Goal: Transaction & Acquisition: Purchase product/service

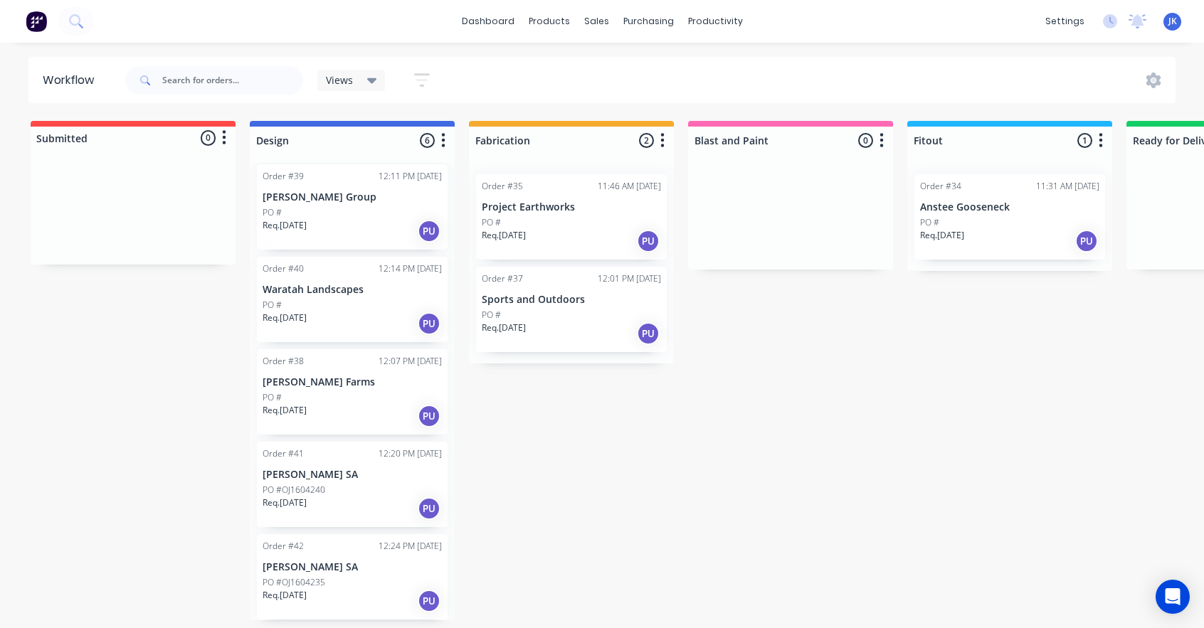
click at [223, 135] on icon "button" at bounding box center [224, 138] width 4 height 18
click at [122, 197] on button "Summaries" at bounding box center [161, 192] width 142 height 23
click at [99, 302] on div "Submitted 0 Status colour #FF4949 hex #FF4949 Save Cancel Summaries Total order…" at bounding box center [866, 370] width 1754 height 499
drag, startPoint x: 209, startPoint y: 133, endPoint x: 115, endPoint y: 130, distance: 94.7
drag, startPoint x: 115, startPoint y: 130, endPoint x: 44, endPoint y: 132, distance: 70.5
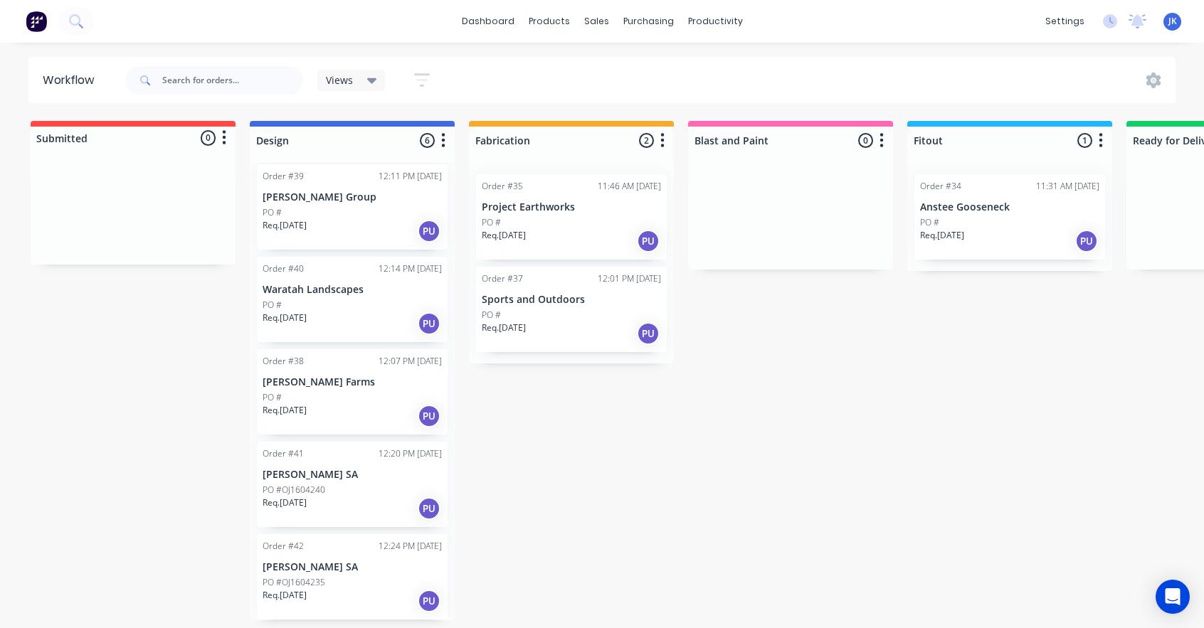
click at [44, 132] on div at bounding box center [133, 138] width 205 height 23
click at [1159, 87] on icon at bounding box center [1153, 81] width 16 height 16
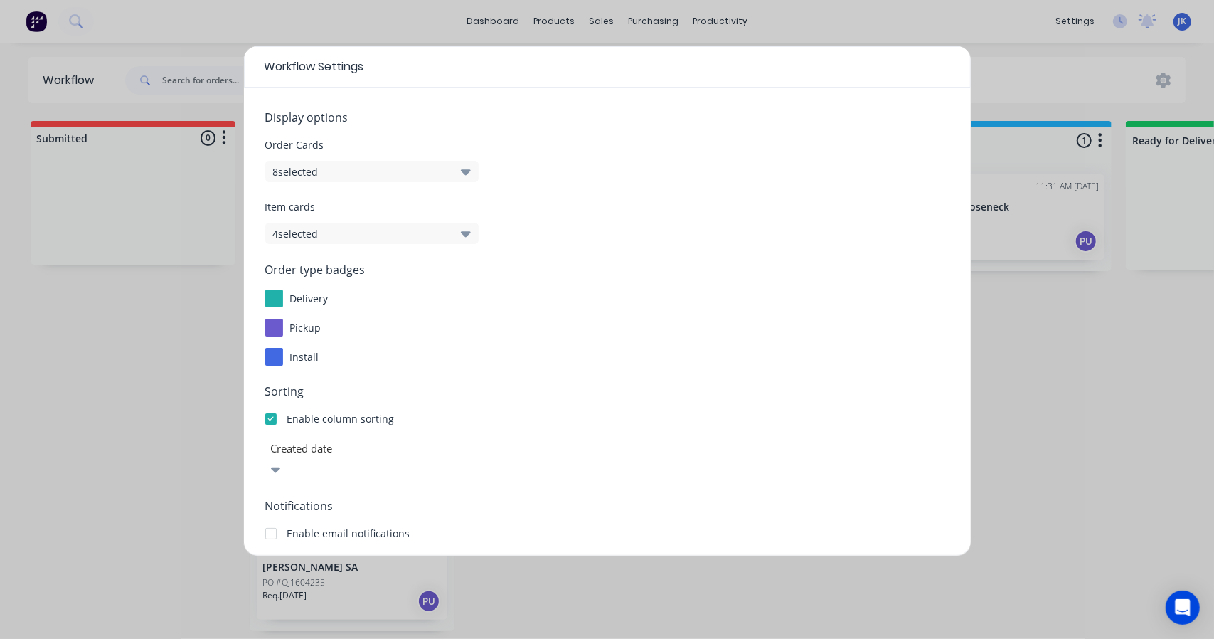
click at [396, 173] on button "8 selected" at bounding box center [371, 171] width 213 height 21
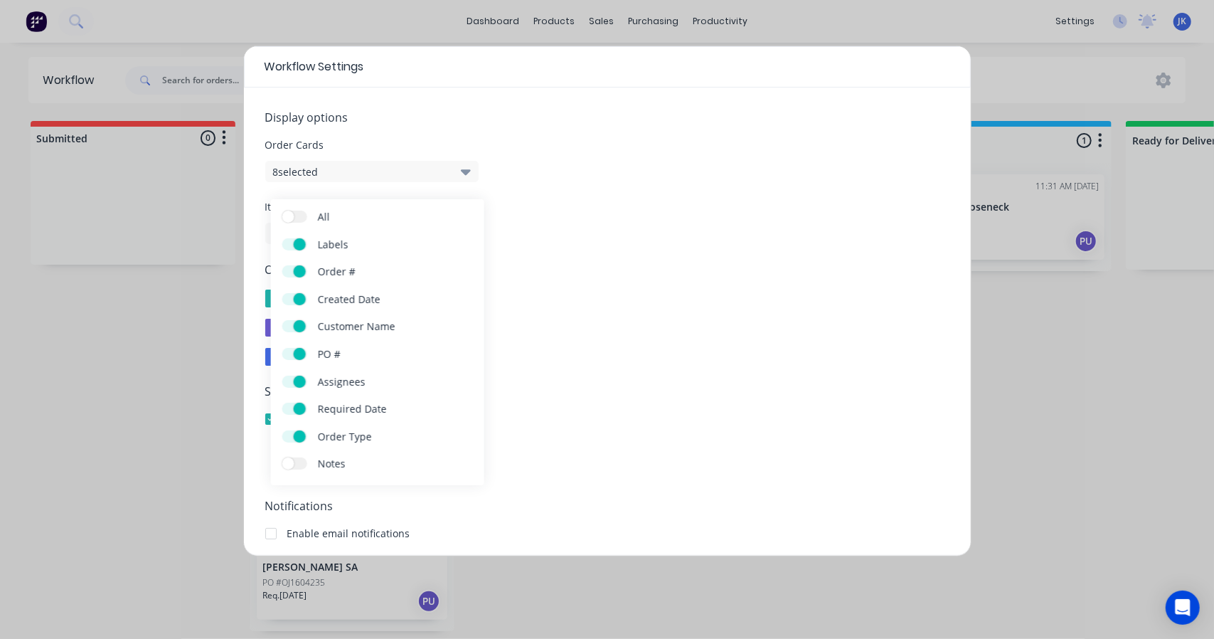
click at [300, 274] on span at bounding box center [300, 271] width 12 height 12
click at [282, 265] on input "Order #" at bounding box center [282, 265] width 0 height 0
click at [295, 271] on label "Order #" at bounding box center [294, 271] width 25 height 12
click at [282, 265] on input "Order #" at bounding box center [282, 265] width 0 height 0
click at [297, 298] on span at bounding box center [300, 299] width 12 height 12
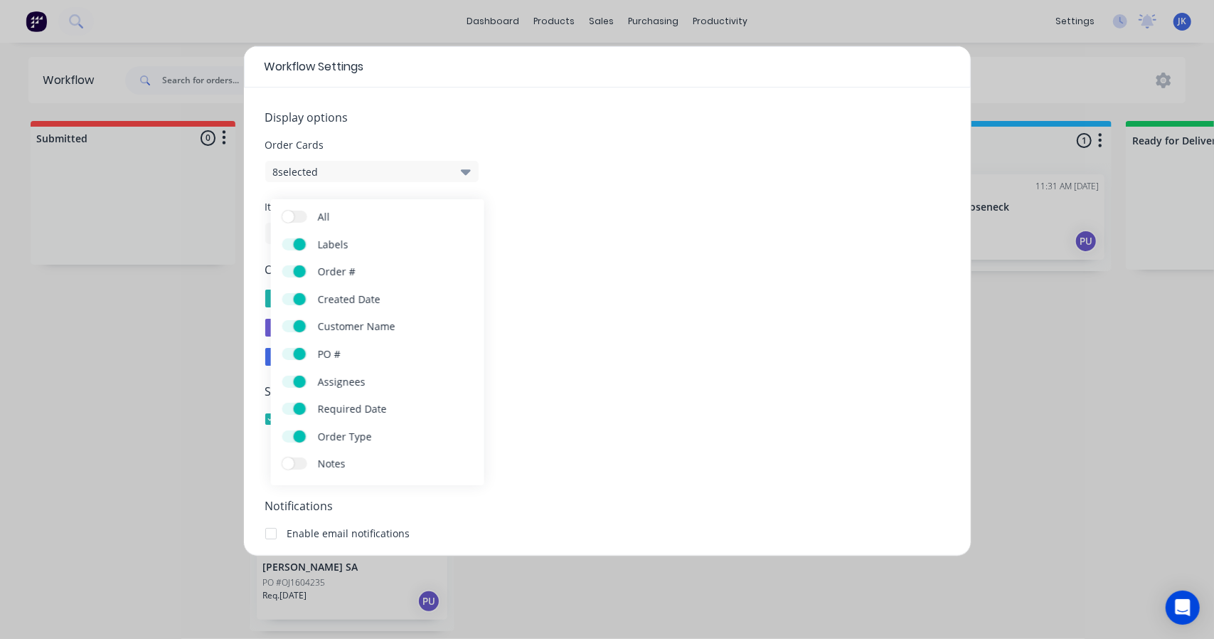
click at [282, 293] on input "Created Date" at bounding box center [282, 293] width 0 height 0
click at [304, 273] on label "Order #" at bounding box center [294, 271] width 25 height 12
click at [282, 265] on input "Order #" at bounding box center [282, 265] width 0 height 0
click at [1098, 497] on div "Workflow Settings Display options Order Cards 6 selected Item cards 4 selected …" at bounding box center [607, 319] width 1214 height 639
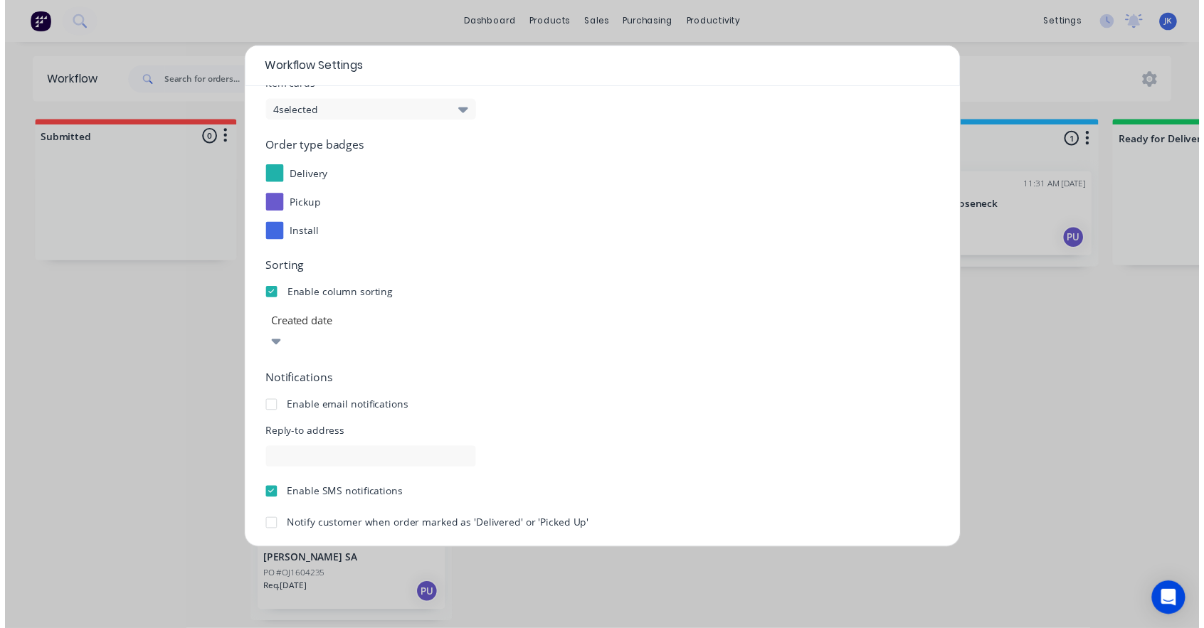
scroll to position [159, 0]
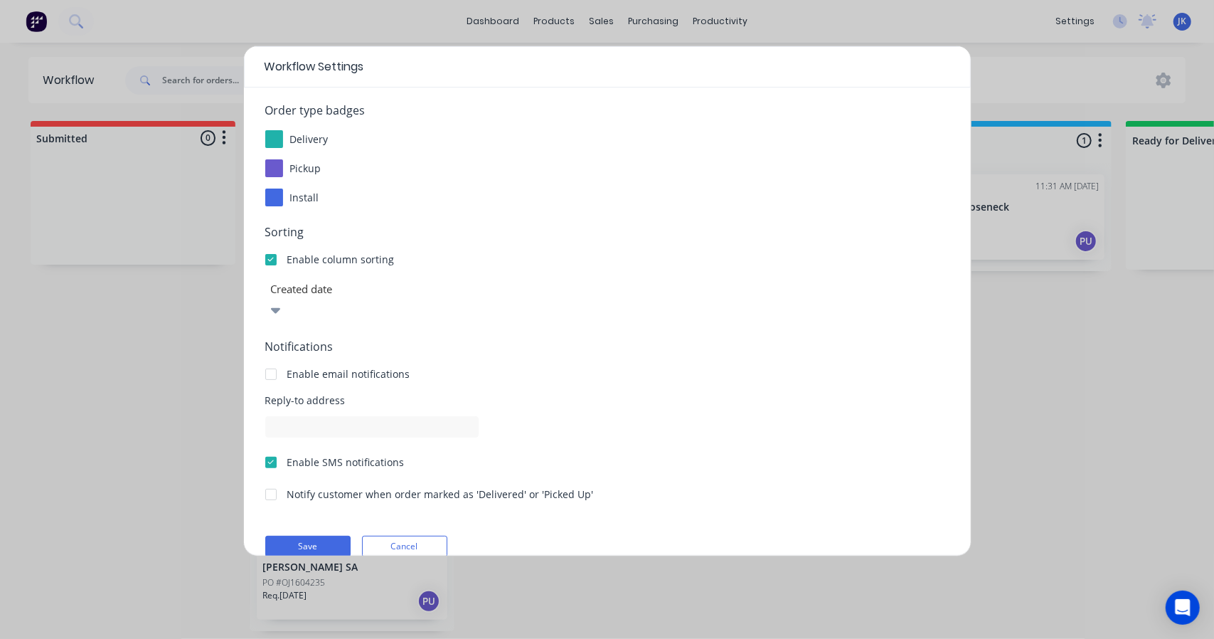
click at [383, 292] on div at bounding box center [372, 289] width 205 height 18
click at [383, 294] on div at bounding box center [372, 289] width 205 height 18
click at [269, 258] on div at bounding box center [271, 259] width 28 height 28
click at [277, 261] on div at bounding box center [271, 259] width 28 height 28
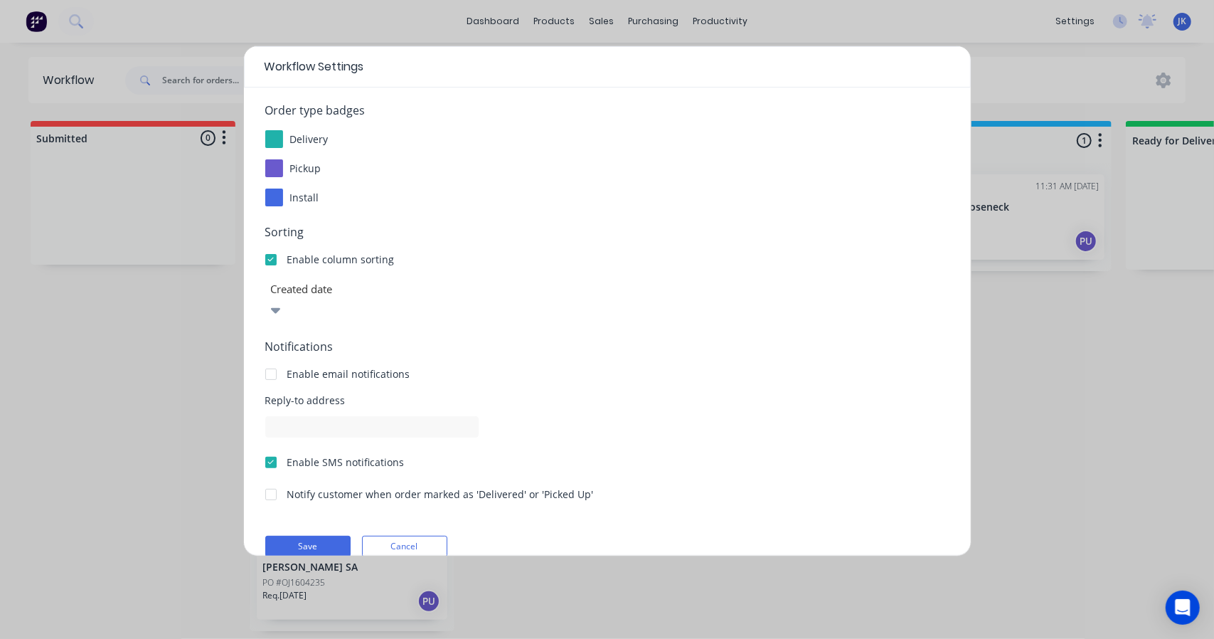
click at [277, 261] on div at bounding box center [271, 259] width 28 height 28
click at [275, 448] on div at bounding box center [271, 462] width 28 height 28
click at [271, 448] on div at bounding box center [271, 462] width 28 height 28
click at [303, 536] on button "Save" at bounding box center [307, 546] width 85 height 21
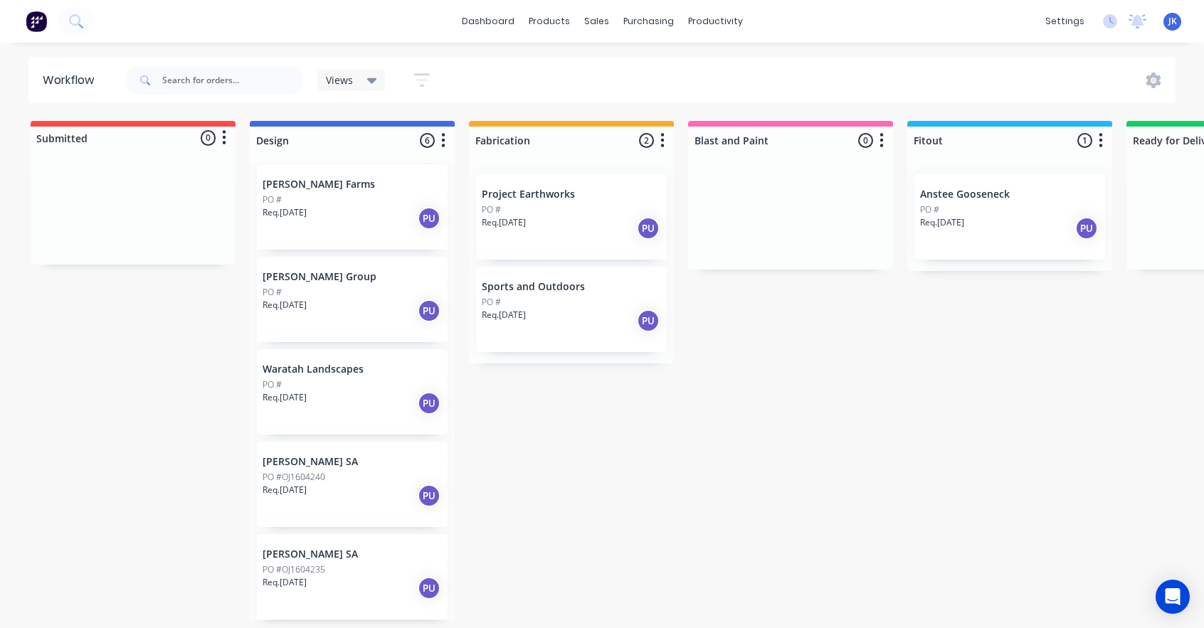
scroll to position [0, 0]
click at [371, 85] on icon at bounding box center [372, 81] width 10 height 16
click at [490, 187] on button "edit" at bounding box center [493, 186] width 18 height 15
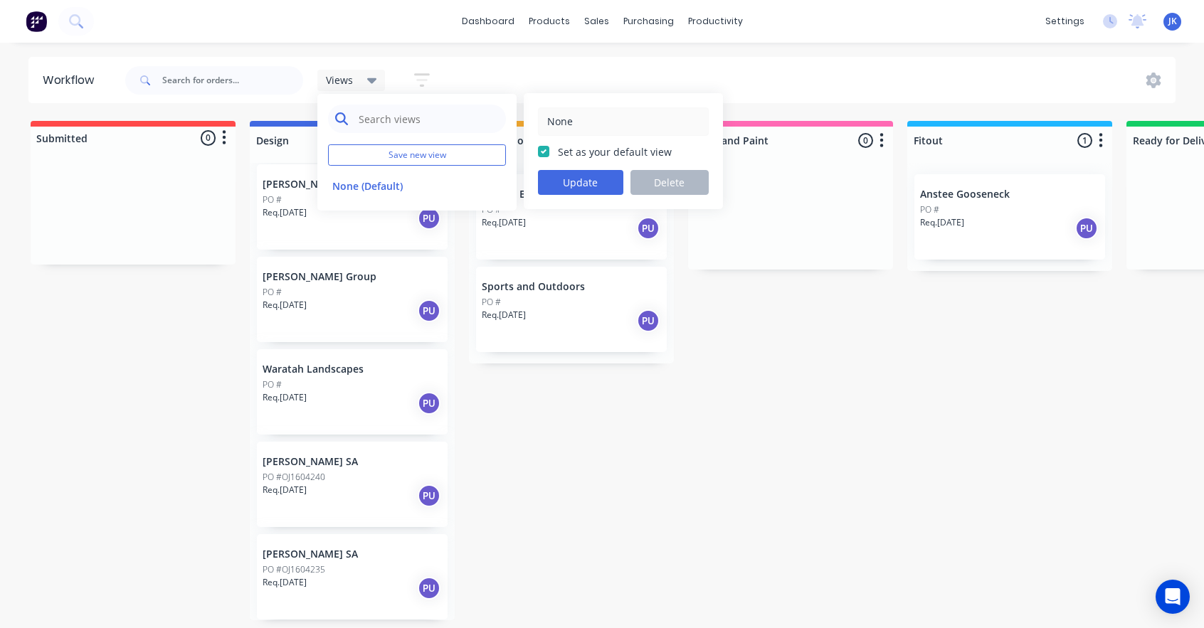
click at [408, 118] on input "text" at bounding box center [428, 119] width 142 height 28
click at [431, 69] on button "button" at bounding box center [422, 80] width 46 height 28
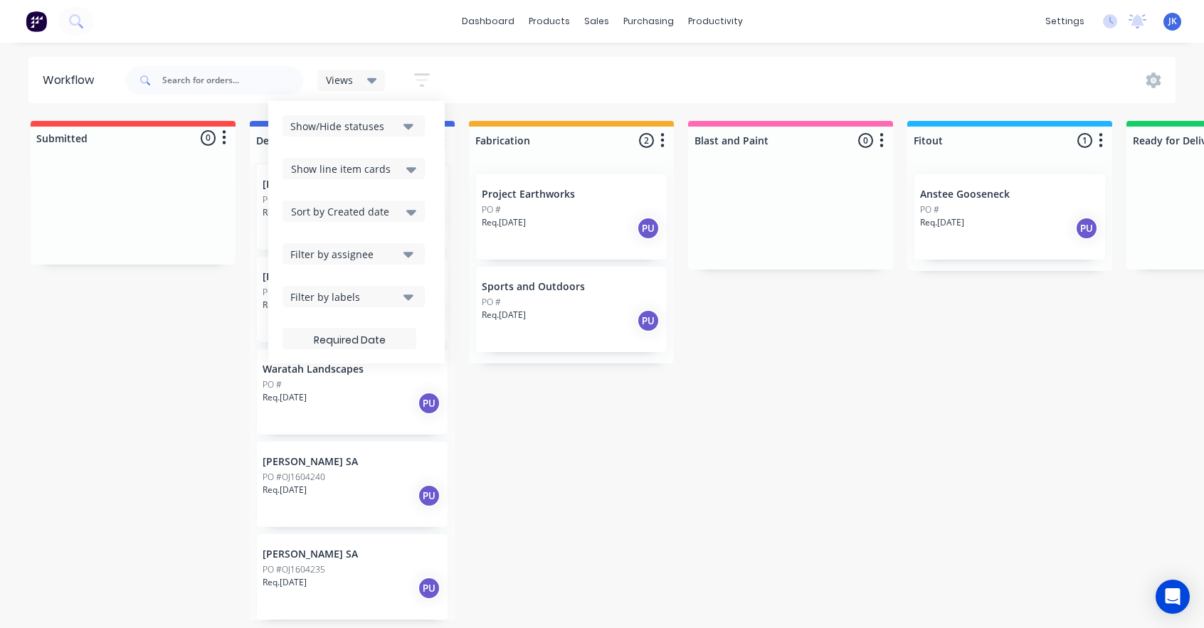
click at [380, 129] on div "Show/Hide statuses" at bounding box center [343, 126] width 107 height 15
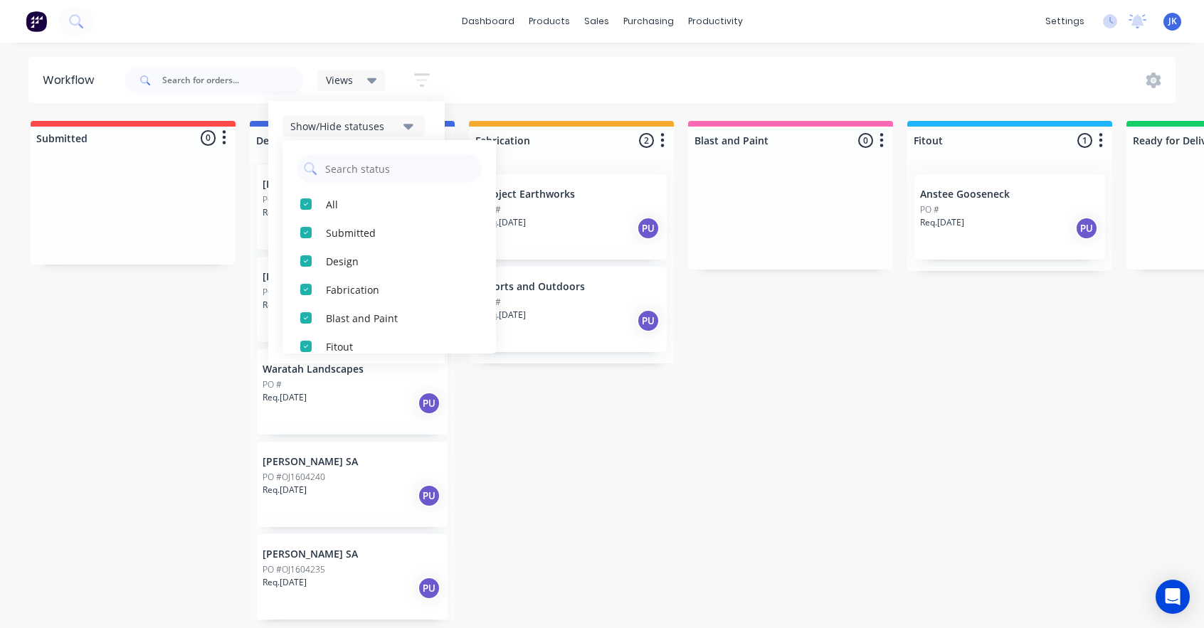
click at [381, 126] on div "Show/Hide statuses" at bounding box center [343, 126] width 107 height 15
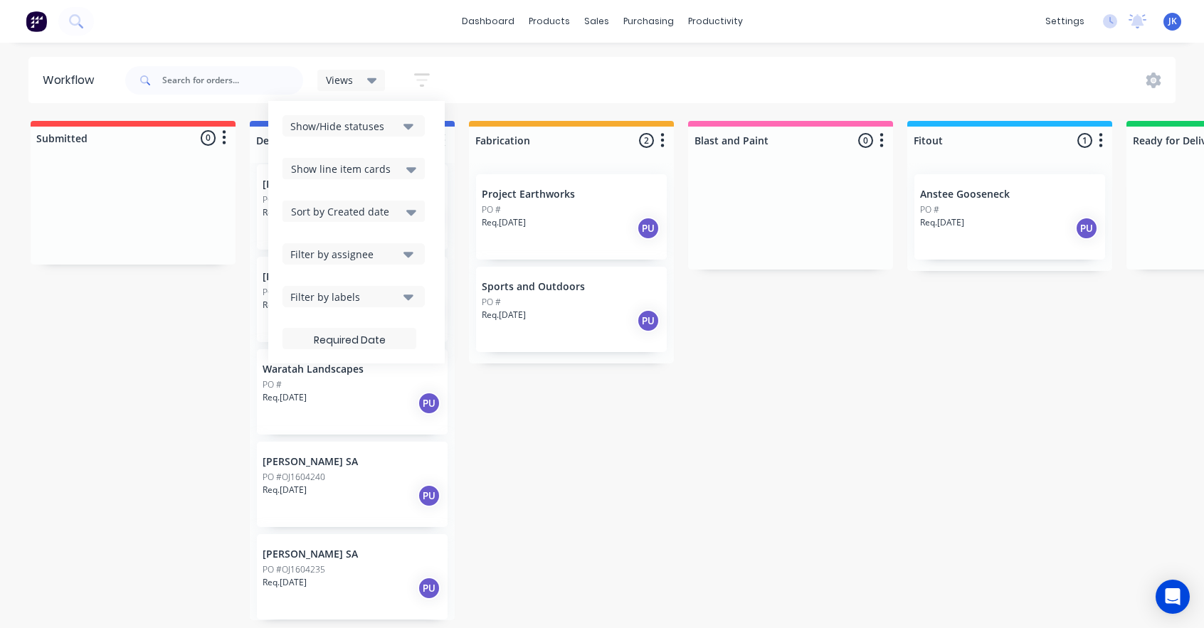
click at [407, 178] on div "Show line item cards" at bounding box center [353, 168] width 142 height 21
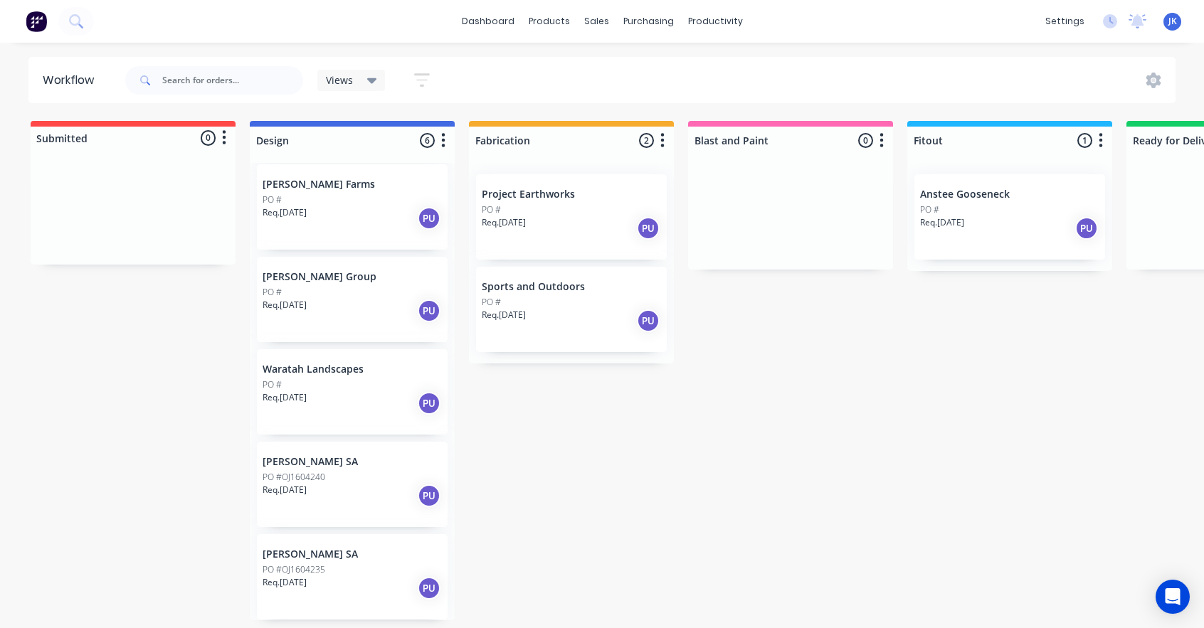
click at [551, 441] on div "Submitted 0 Status colour #FF4949 hex #FF4949 Save Cancel Summaries Total order…" at bounding box center [866, 370] width 1754 height 499
click at [428, 67] on button "button" at bounding box center [422, 80] width 46 height 28
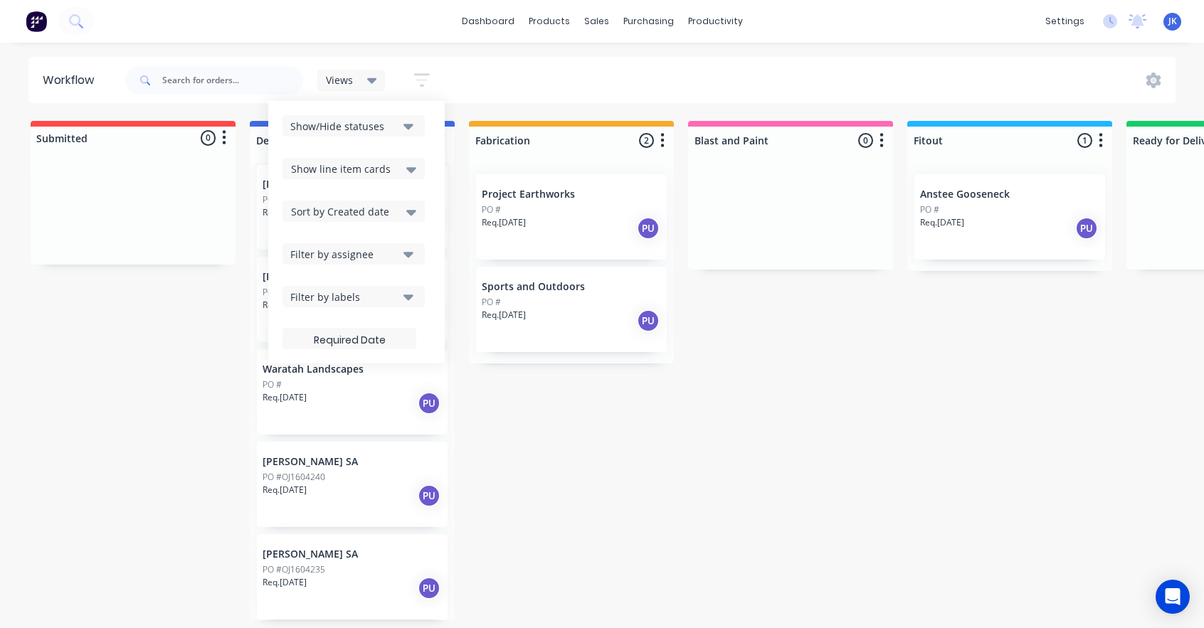
scroll to position [3, 0]
click at [364, 254] on div "Filter by assignee" at bounding box center [343, 254] width 107 height 15
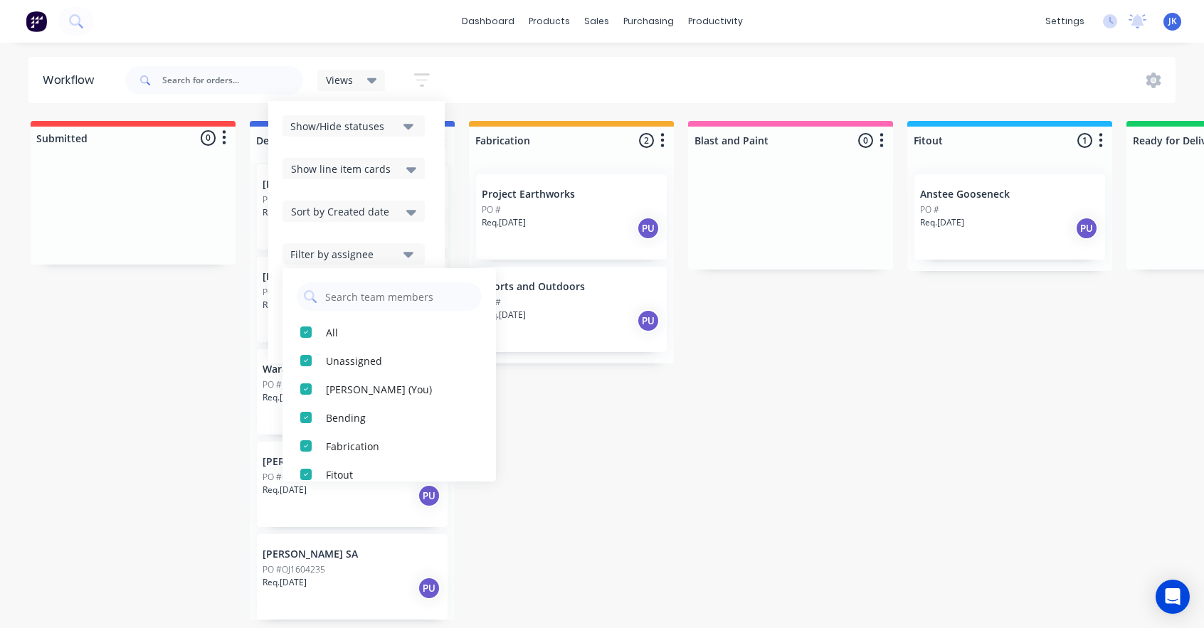
click at [364, 254] on div "Filter by assignee" at bounding box center [343, 254] width 107 height 15
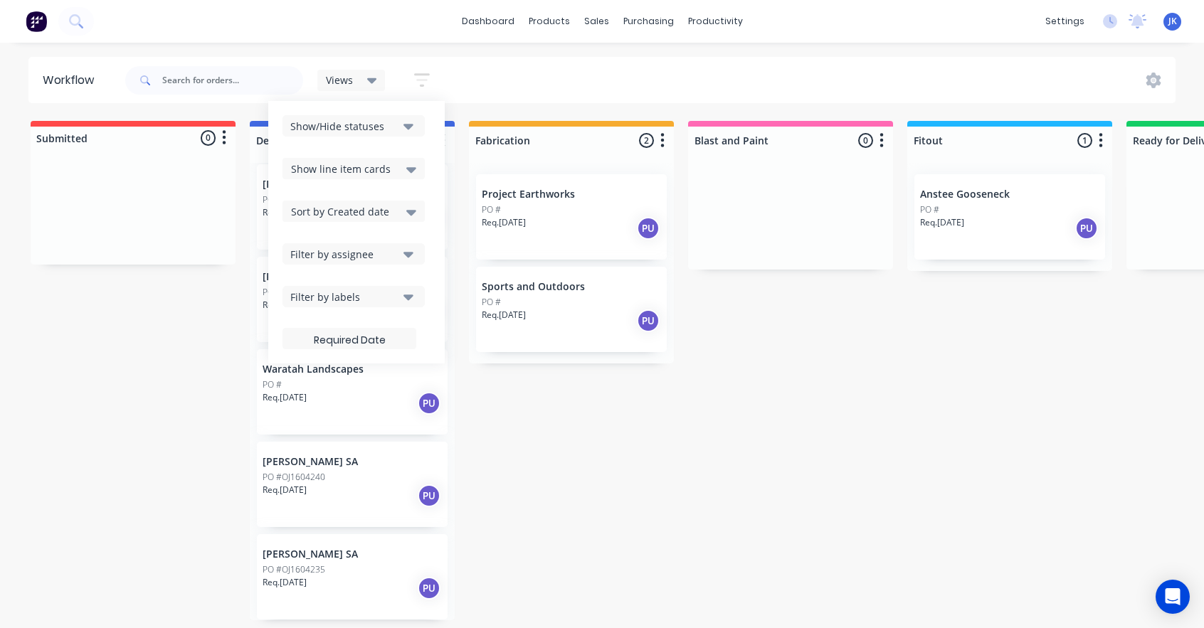
click at [374, 300] on div "Filter by labels" at bounding box center [343, 297] width 107 height 15
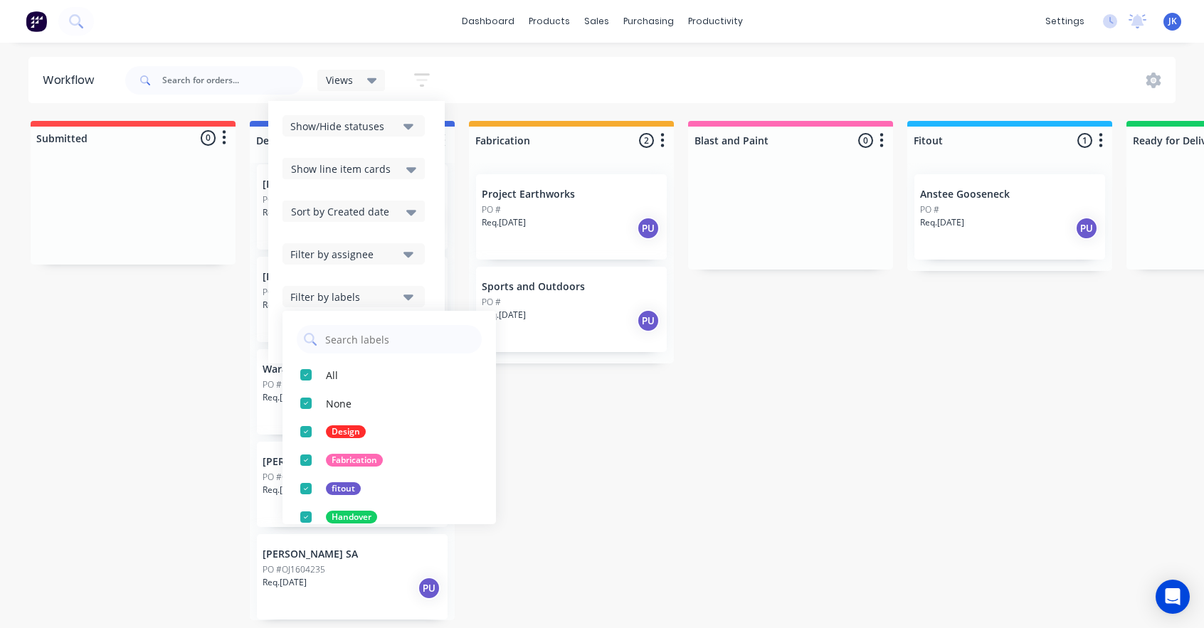
click at [374, 300] on div "Filter by labels" at bounding box center [343, 297] width 107 height 15
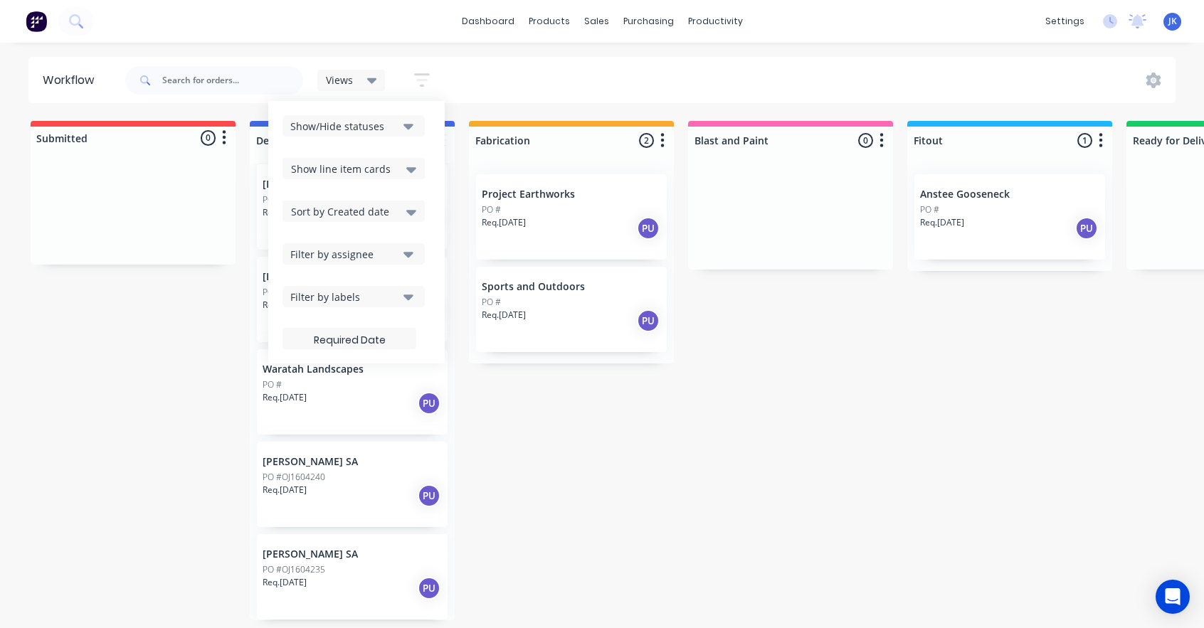
click at [721, 569] on div "Submitted 0 Status colour #FF4949 hex #FF4949 Save Cancel Summaries Total order…" at bounding box center [866, 370] width 1754 height 499
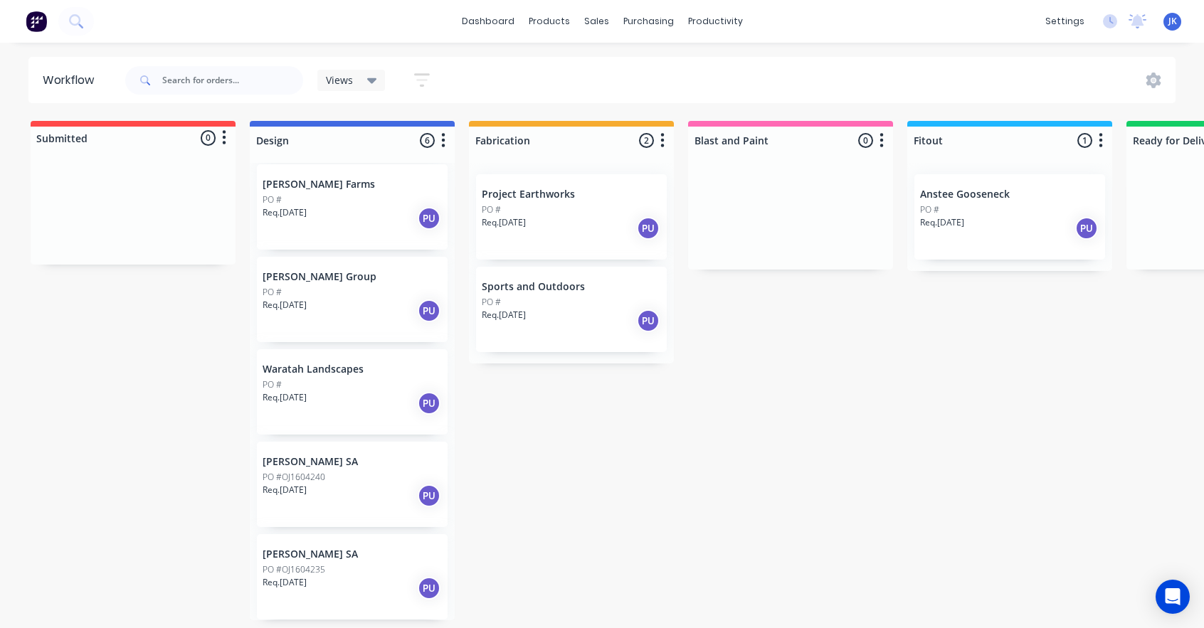
click at [61, 219] on div at bounding box center [133, 211] width 205 height 107
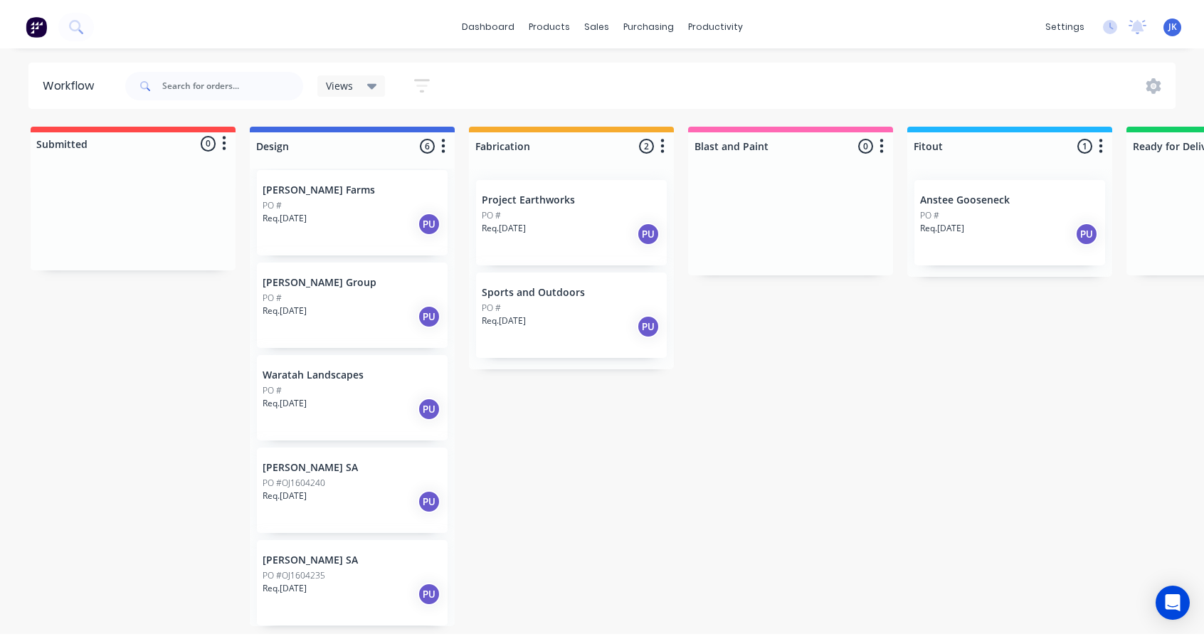
scroll to position [0, 0]
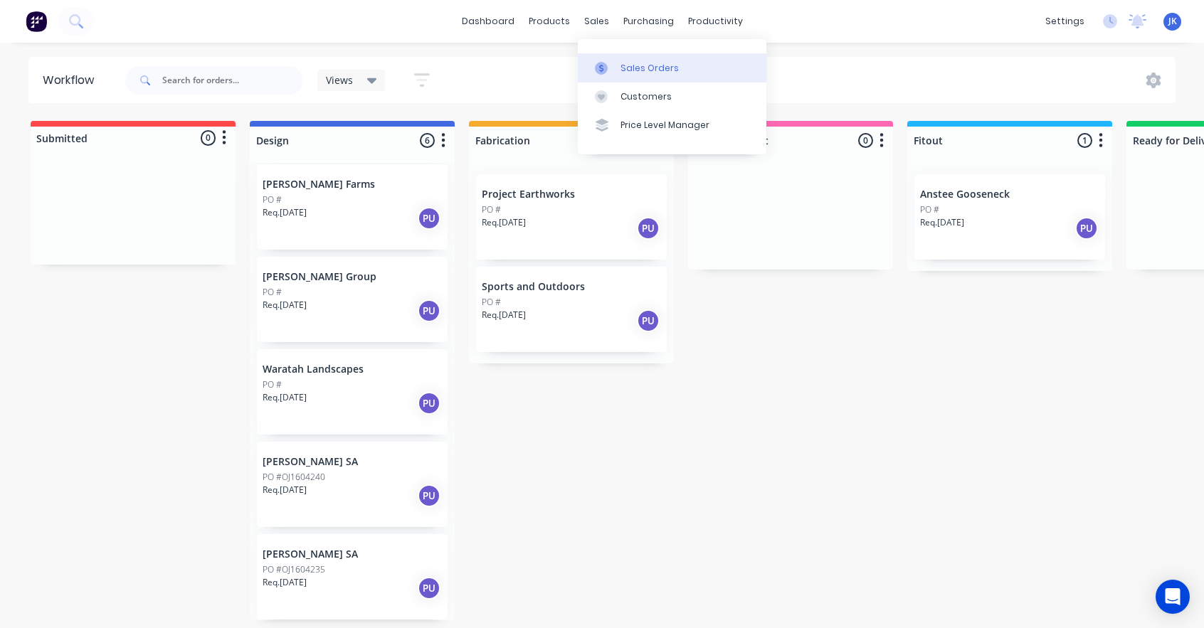
click at [652, 60] on link "Sales Orders" at bounding box center [672, 67] width 189 height 28
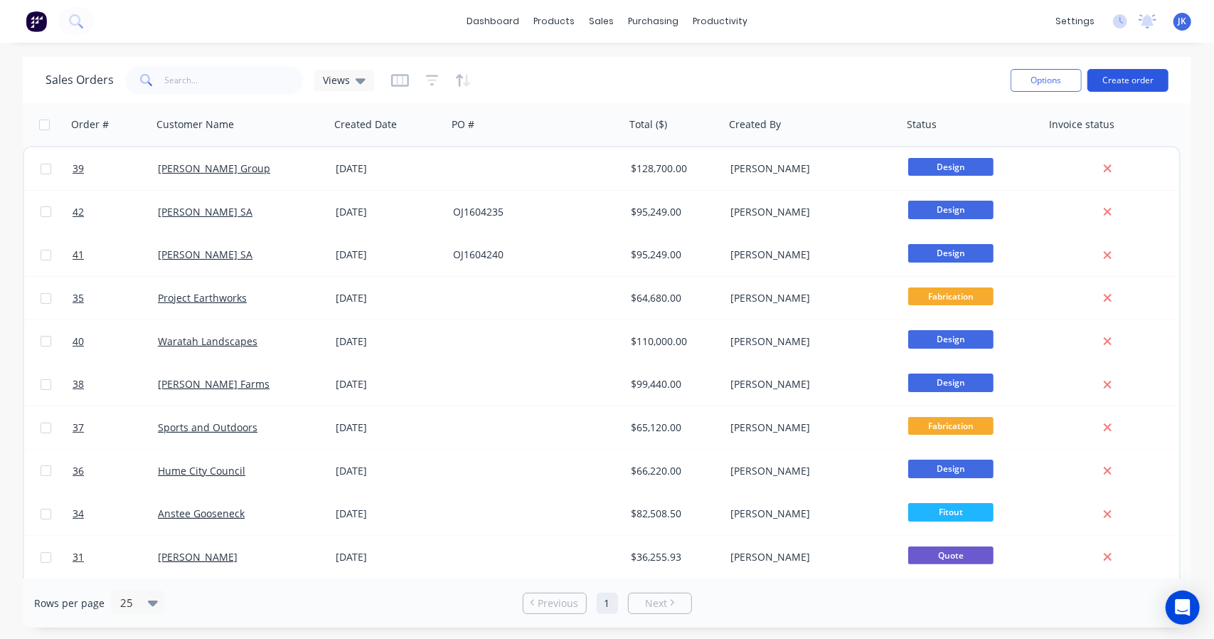
click at [1100, 86] on button "Create order" at bounding box center [1128, 80] width 81 height 23
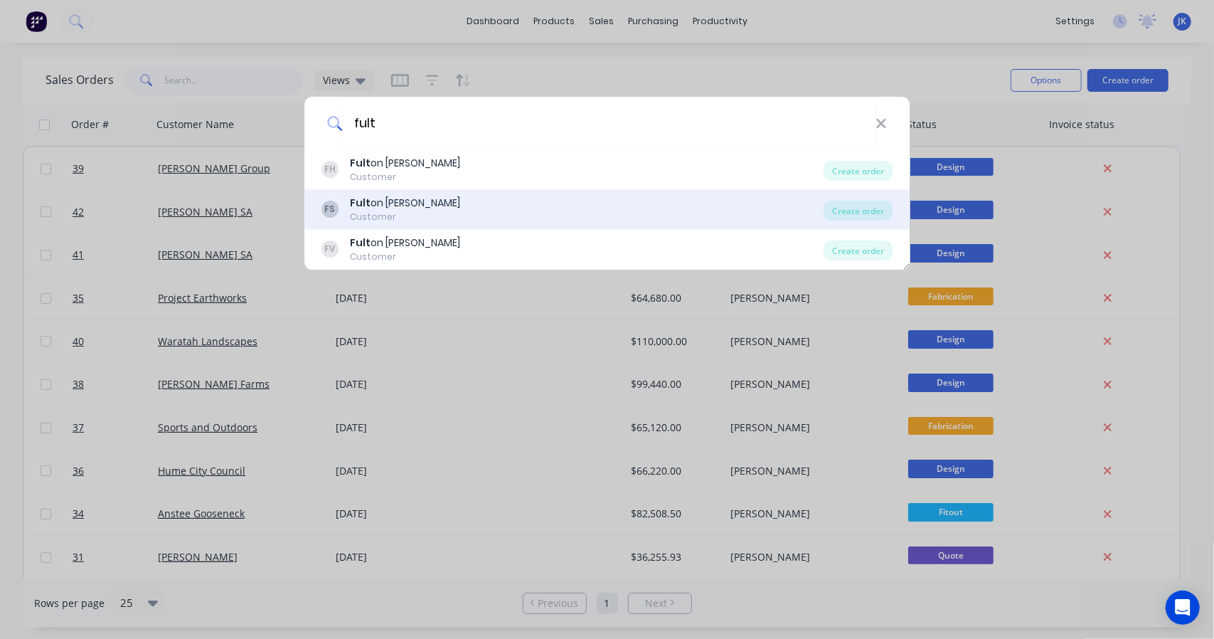
type input "fult"
click at [477, 204] on div "FS Fult on [PERSON_NAME] Customer" at bounding box center [573, 210] width 503 height 28
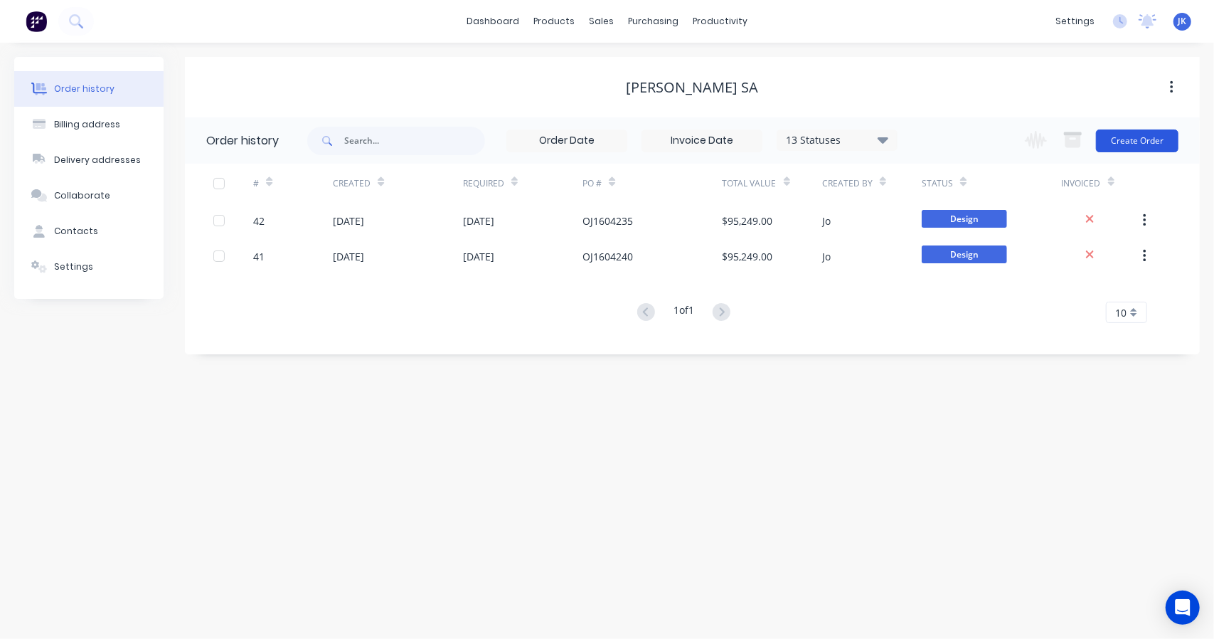
click at [1130, 136] on button "Create Order" at bounding box center [1137, 140] width 83 height 23
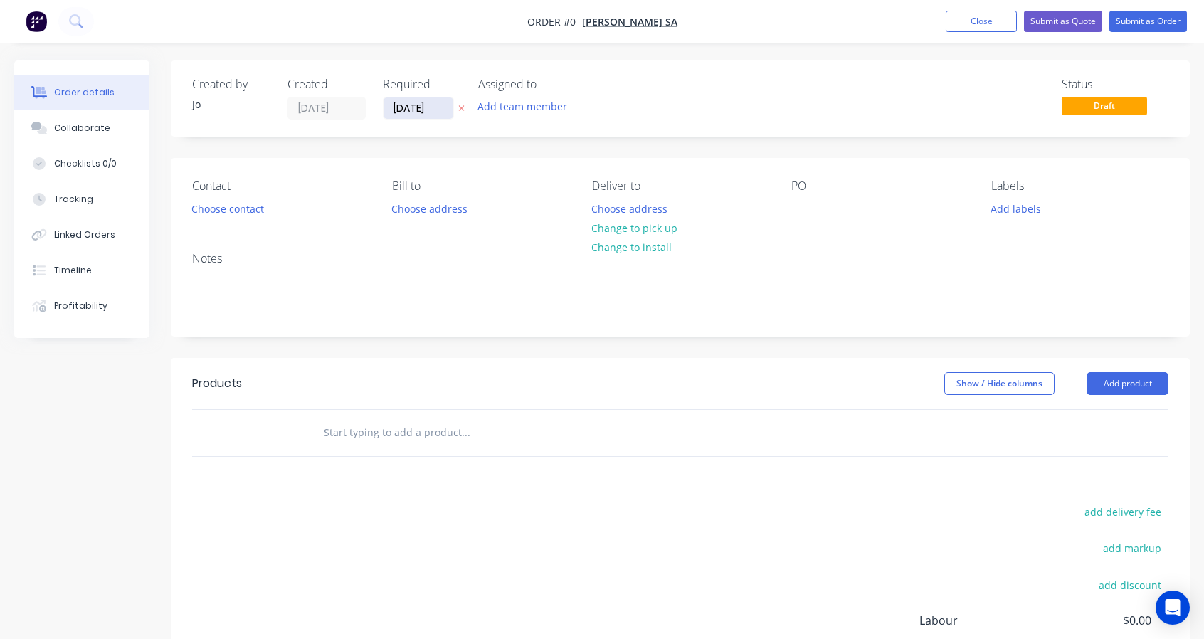
click at [435, 103] on input "[DATE]" at bounding box center [418, 107] width 70 height 21
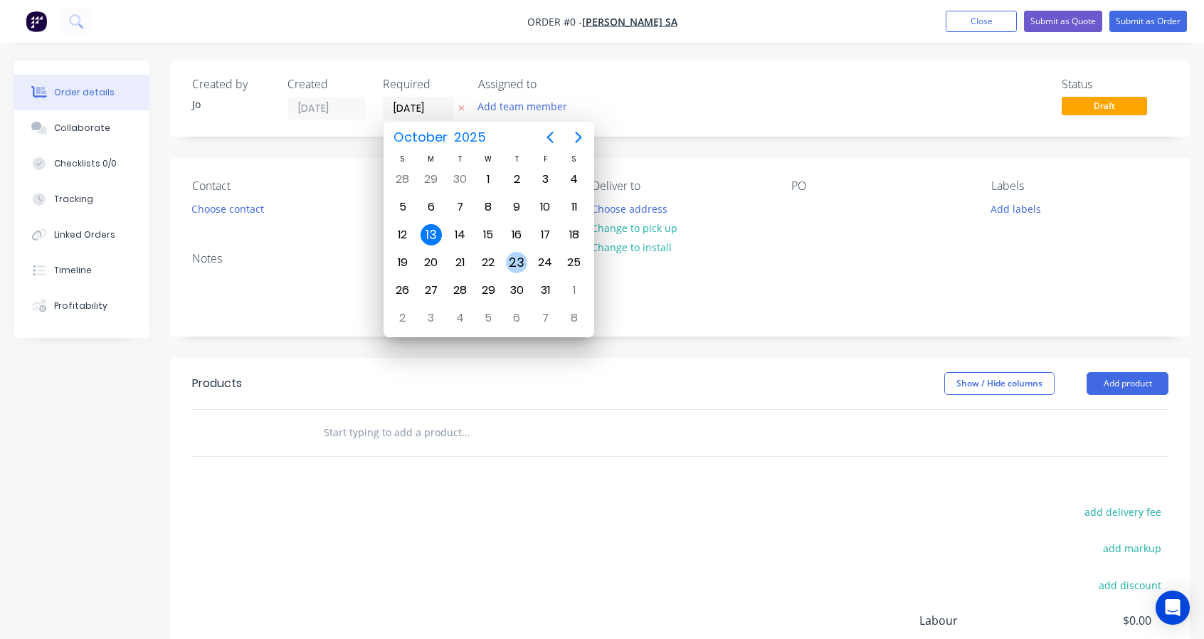
click at [517, 263] on div "23" at bounding box center [516, 262] width 21 height 21
type input "[DATE]"
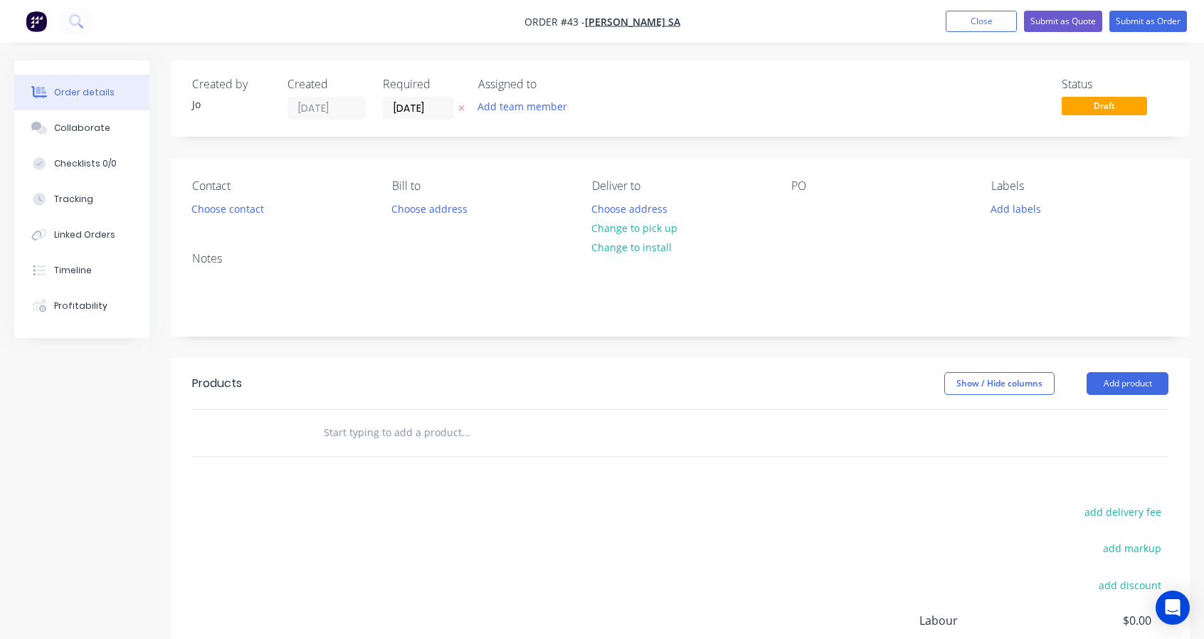
click at [470, 420] on input "text" at bounding box center [465, 432] width 285 height 28
paste input "order 2 of railing kits at 3.5m long (outside to outside of the base plate). We…"
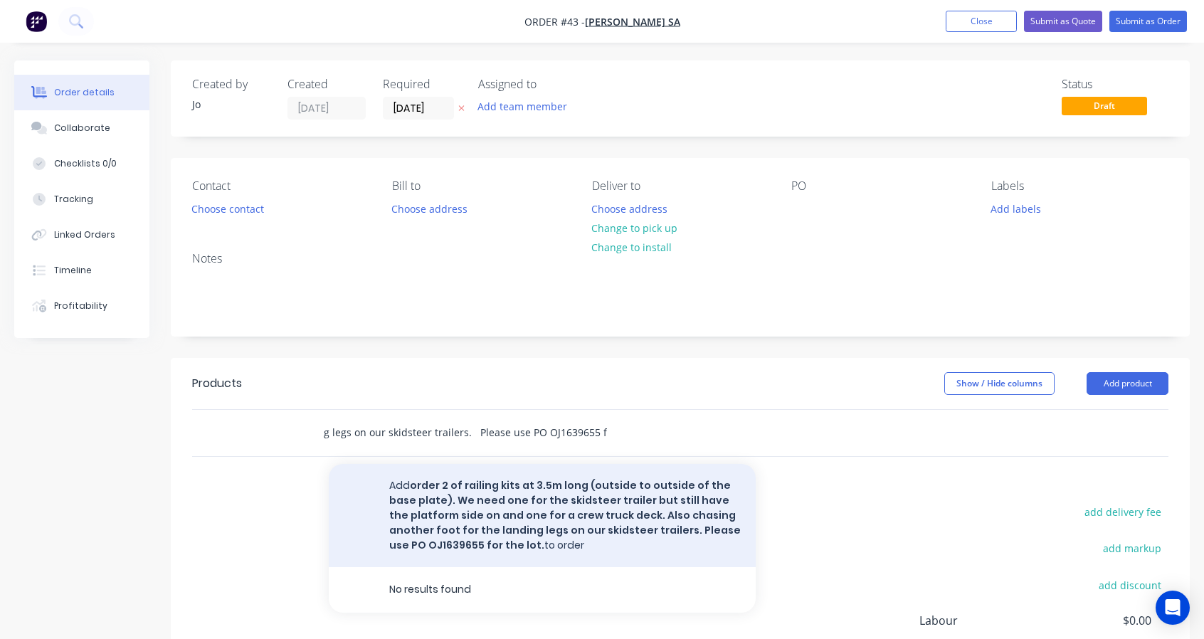
type input "order 2 of railing kits at 3.5m long (outside to outside of the base plate). We…"
click at [396, 477] on button "Add order 2 of railing kits at 3.5m long (outside to outside of the base plate)…" at bounding box center [542, 515] width 427 height 103
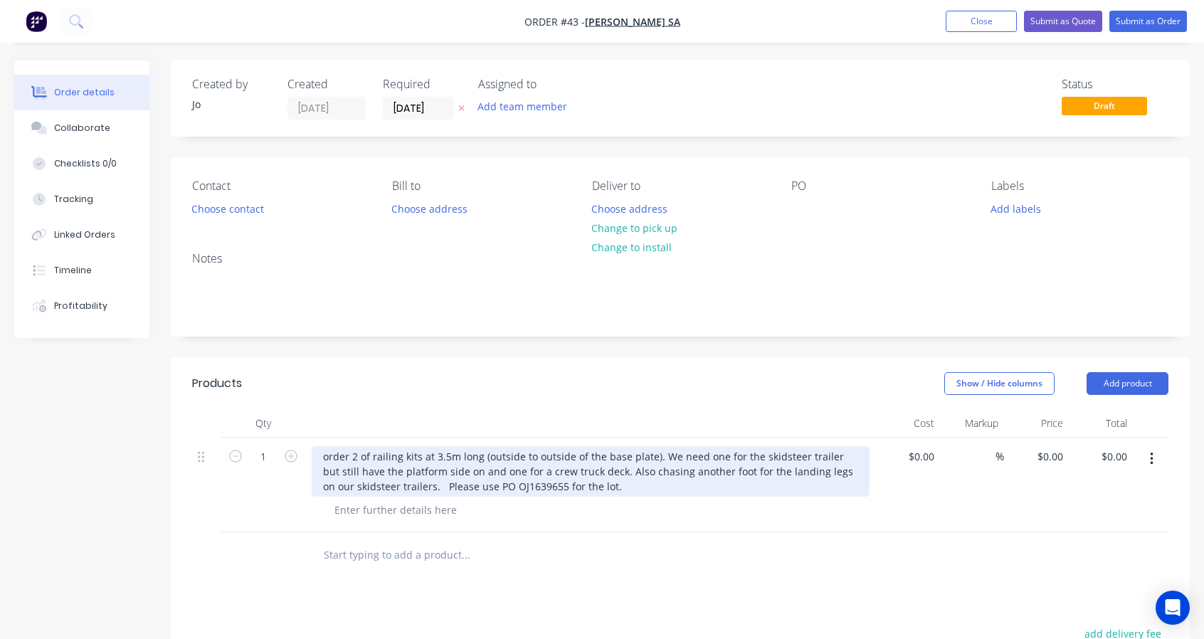
click at [351, 455] on div "order 2 of railing kits at 3.5m long (outside to outside of the base plate). We…" at bounding box center [591, 471] width 558 height 51
click at [625, 454] on div "2 of railing kits at 3.5m long (outside to outside of the base plate). We need …" at bounding box center [591, 471] width 558 height 51
click at [795, 471] on div "2 of railing kits at 3.5m long (outside to outside of the base plate). We need …" at bounding box center [591, 471] width 558 height 51
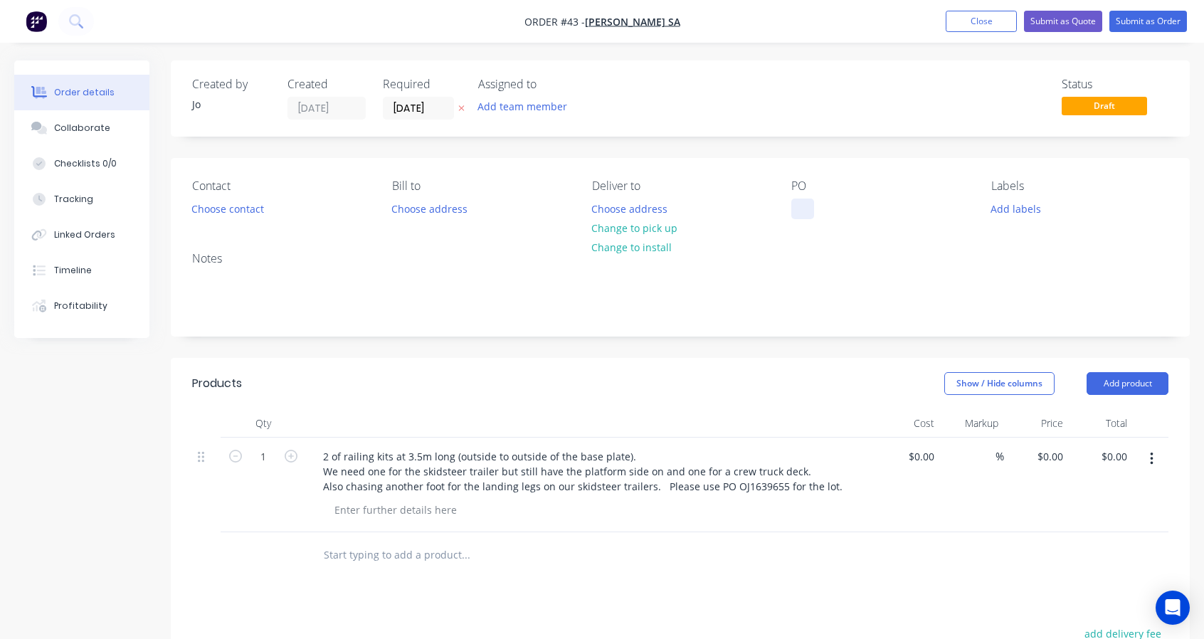
click at [803, 198] on div at bounding box center [802, 208] width 23 height 21
click at [824, 269] on div "Notes" at bounding box center [680, 287] width 1019 height 95
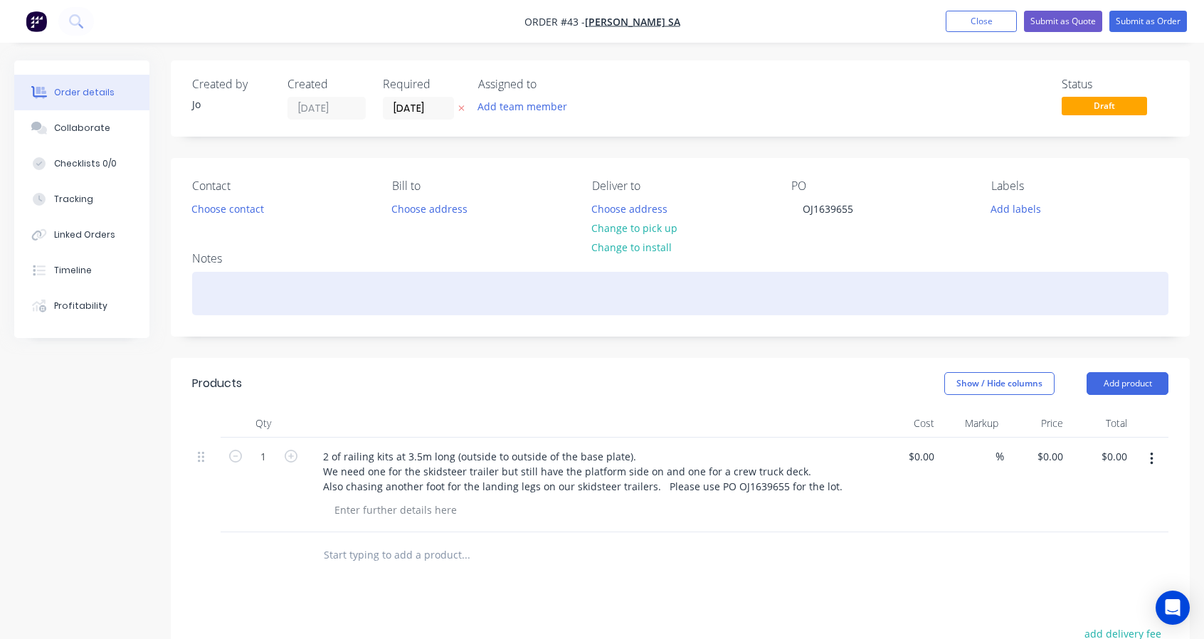
scroll to position [237, 0]
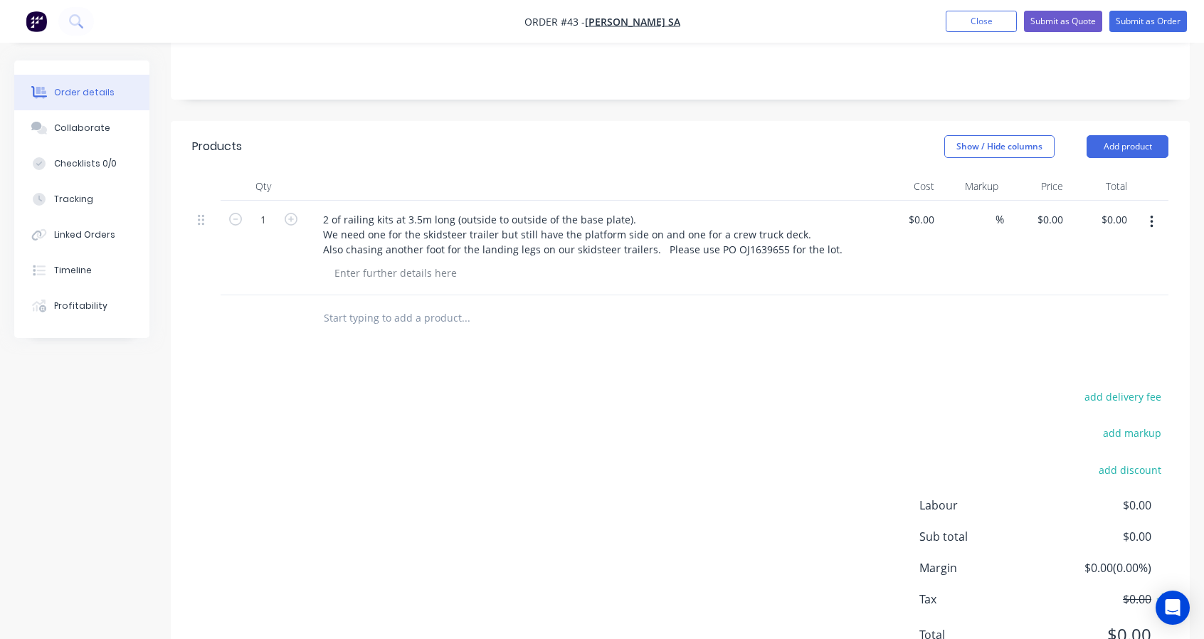
click at [739, 281] on div at bounding box center [596, 273] width 546 height 21
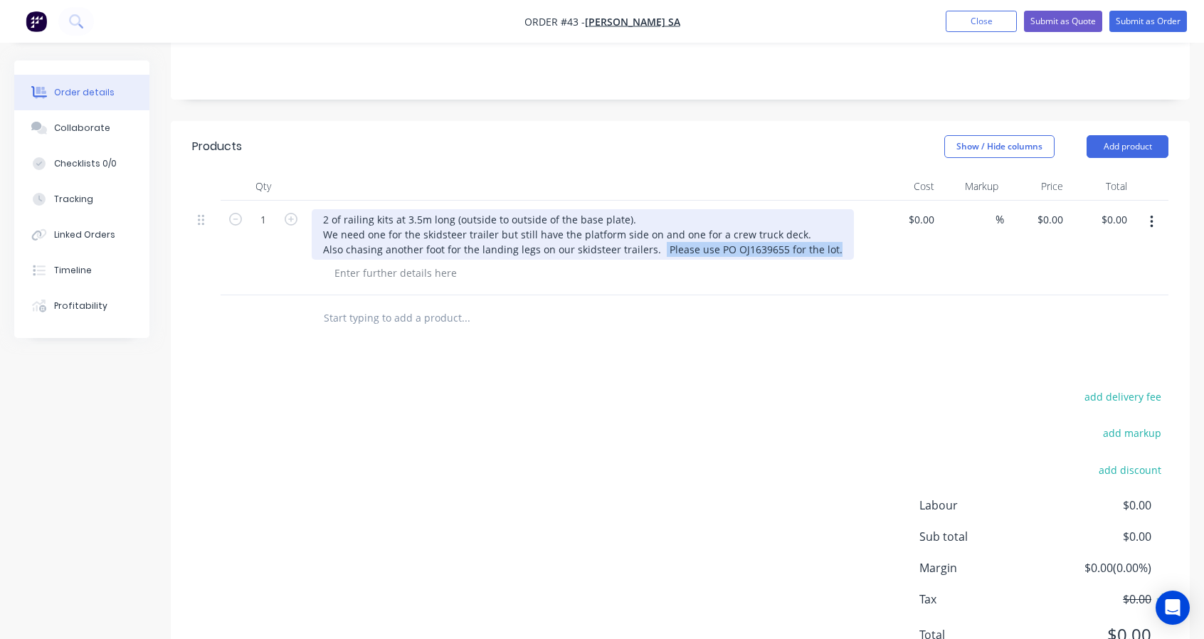
drag, startPoint x: 825, startPoint y: 247, endPoint x: 654, endPoint y: 246, distance: 171.5
click at [654, 246] on div "2 of railing kits at 3.5m long (outside to outside of the base plate). We need …" at bounding box center [583, 234] width 542 height 51
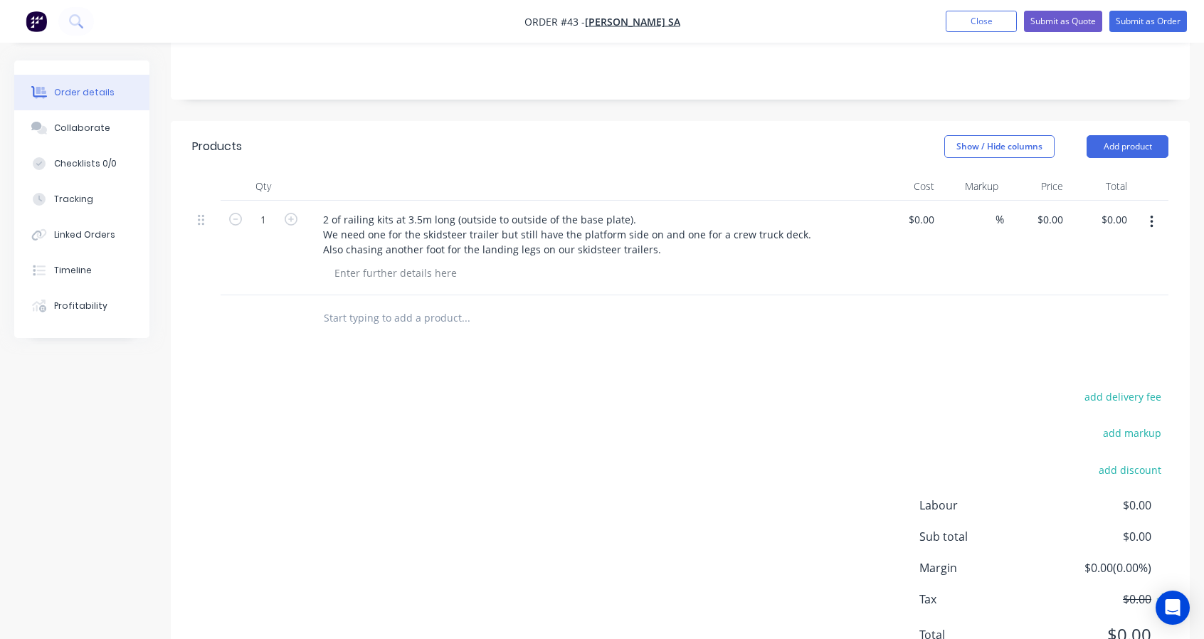
click at [360, 283] on div "2 of railing kits at 3.5m long (outside to outside of the base plate). We need …" at bounding box center [590, 248] width 569 height 95
click at [363, 321] on input "text" at bounding box center [465, 318] width 285 height 28
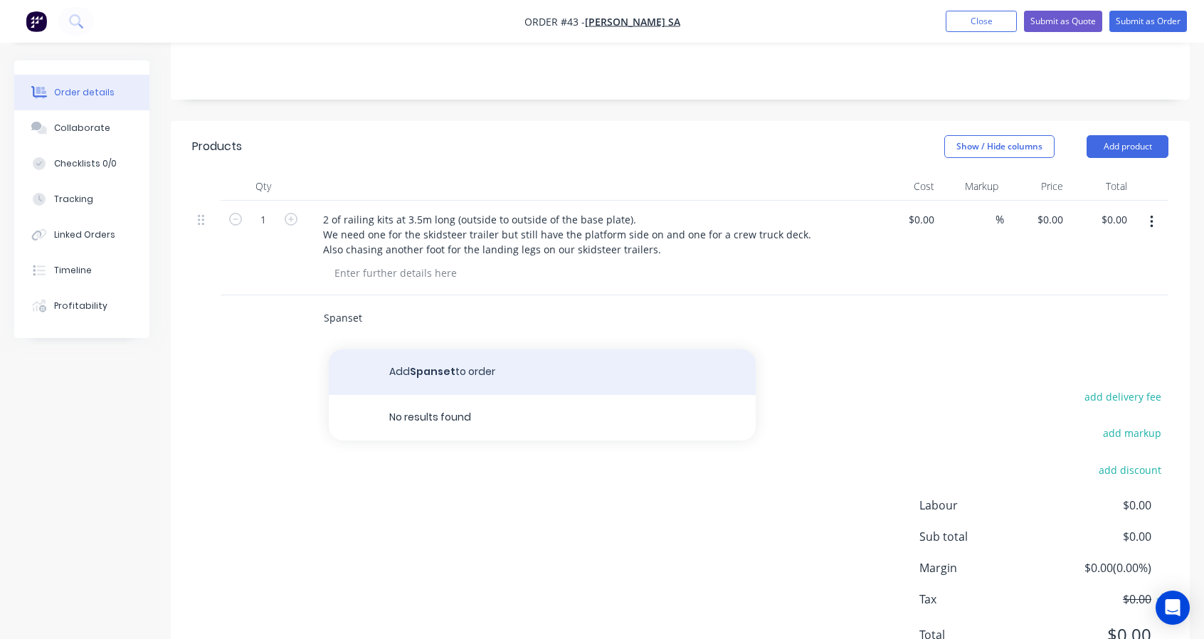
type input "Spanset"
click at [443, 386] on button "Add Spanset to order" at bounding box center [542, 372] width 427 height 46
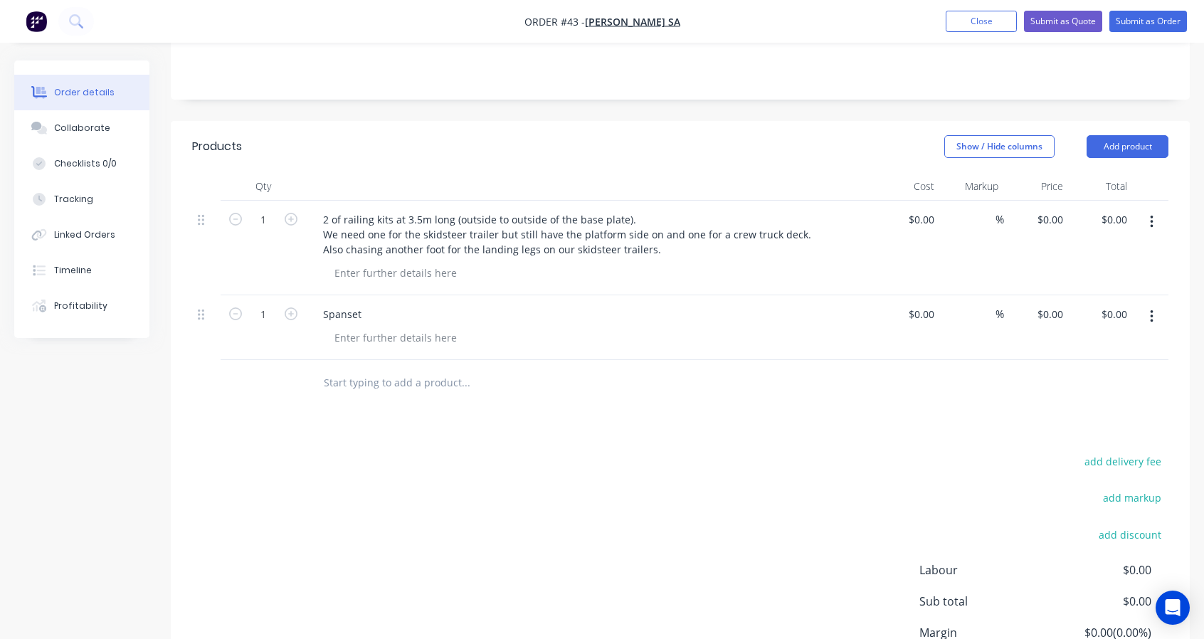
click at [356, 369] on input "text" at bounding box center [465, 383] width 285 height 28
type input "P"
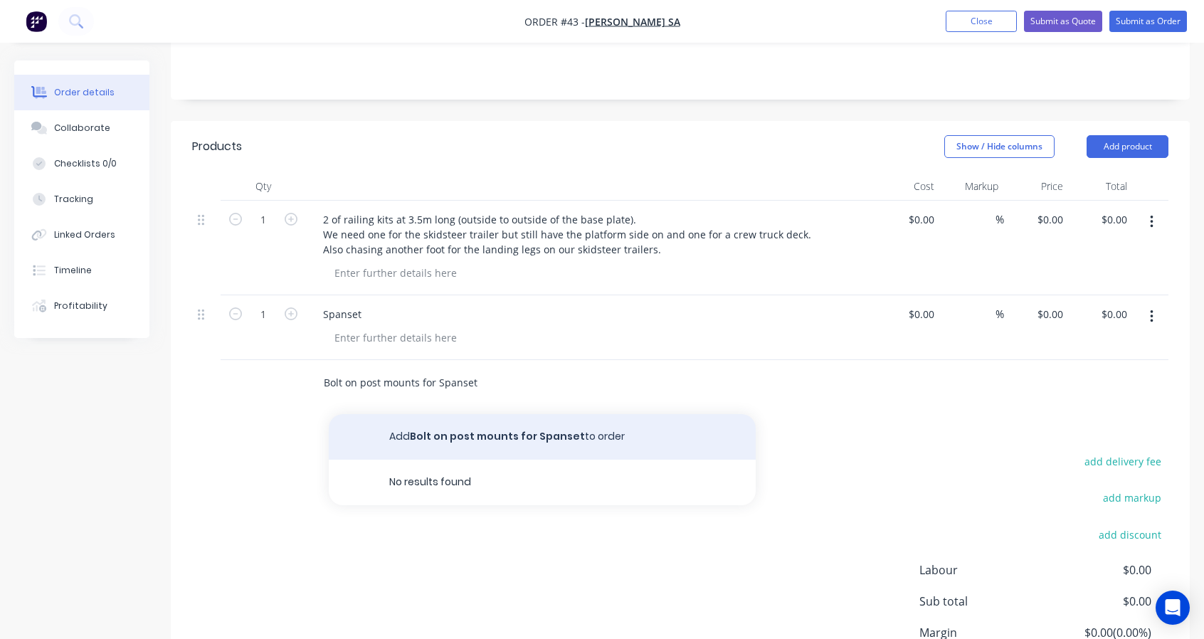
type input "Bolt on post mounts for Spanset"
click at [488, 445] on button "Add Bolt on post mounts for Spanset to order" at bounding box center [542, 437] width 427 height 46
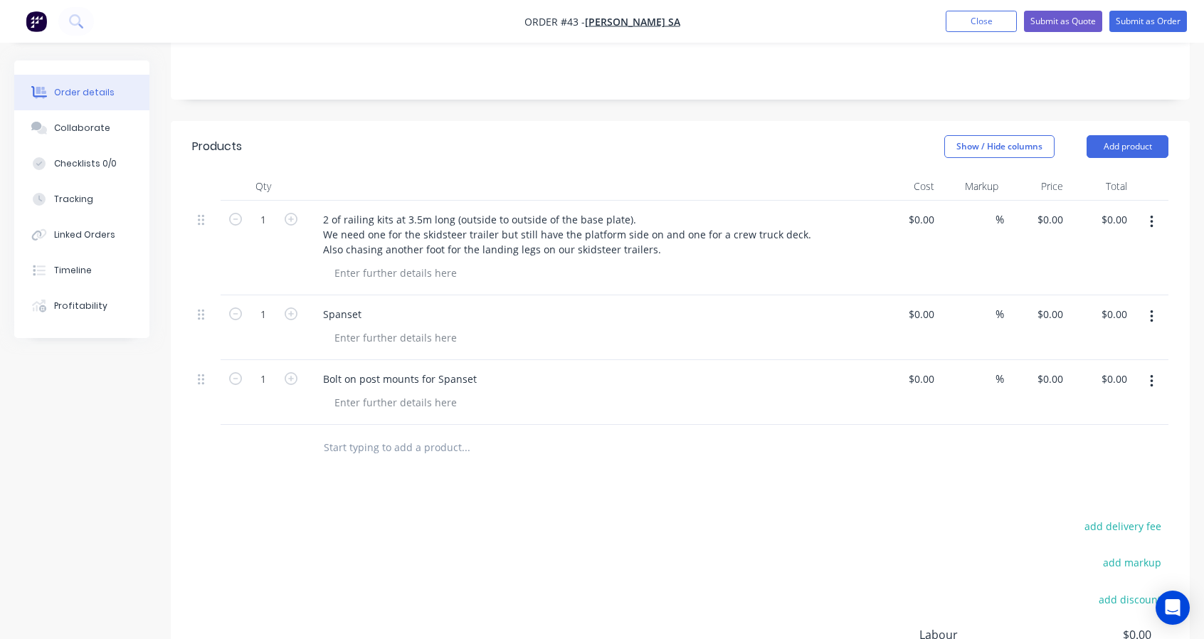
click at [397, 465] on div at bounding box center [562, 448] width 512 height 46
click at [386, 454] on input "text" at bounding box center [465, 447] width 285 height 28
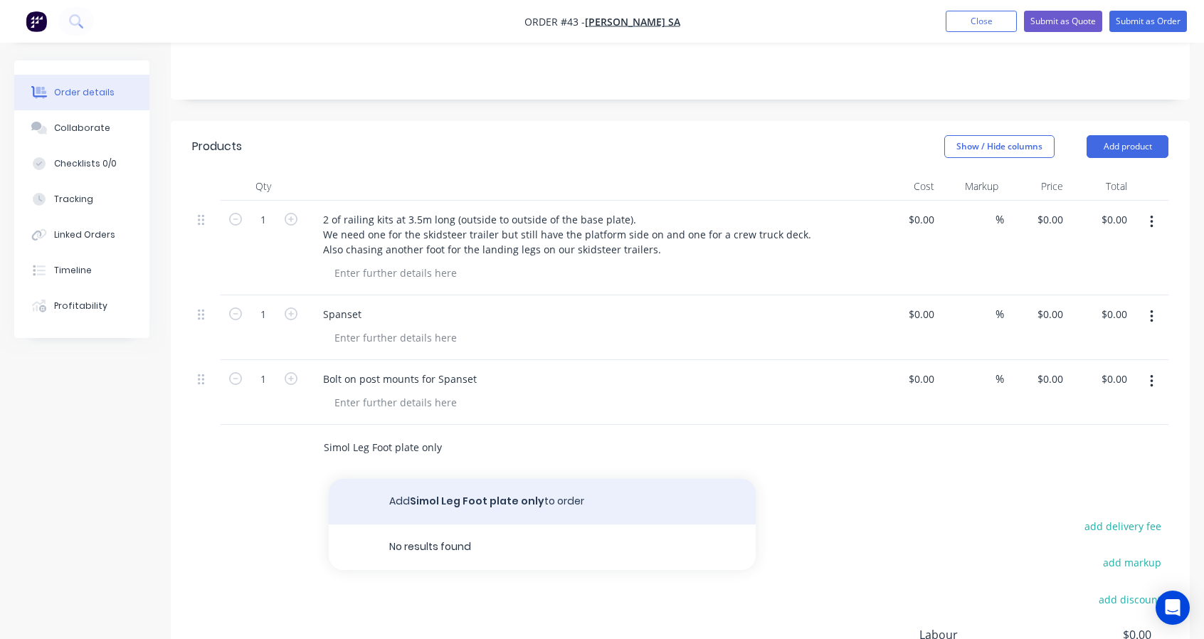
type input "Simol Leg Foot plate only"
click at [414, 503] on button "Add Simol Leg Foot plate only to order" at bounding box center [542, 502] width 427 height 46
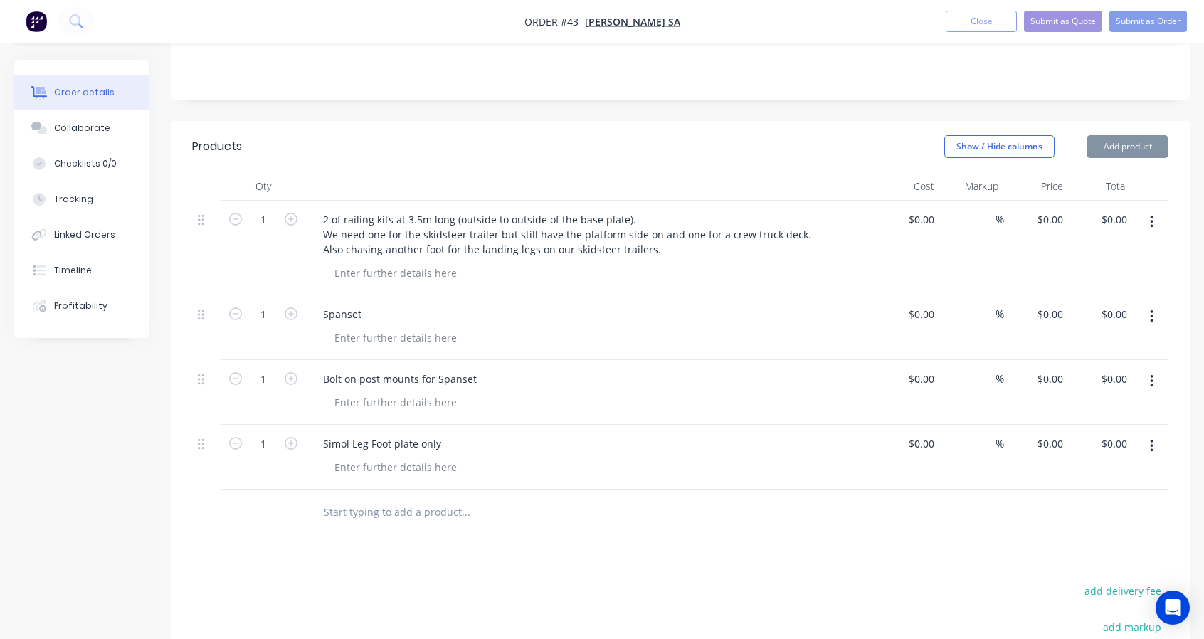
click at [663, 536] on div "Products Show / Hide columns Add product Qty Cost Markup Price Total 1 2 of rai…" at bounding box center [680, 499] width 1019 height 756
click at [942, 436] on div "%" at bounding box center [972, 457] width 65 height 65
click at [933, 445] on input at bounding box center [923, 443] width 33 height 21
type input "$0.00"
click at [707, 516] on div at bounding box center [525, 512] width 427 height 28
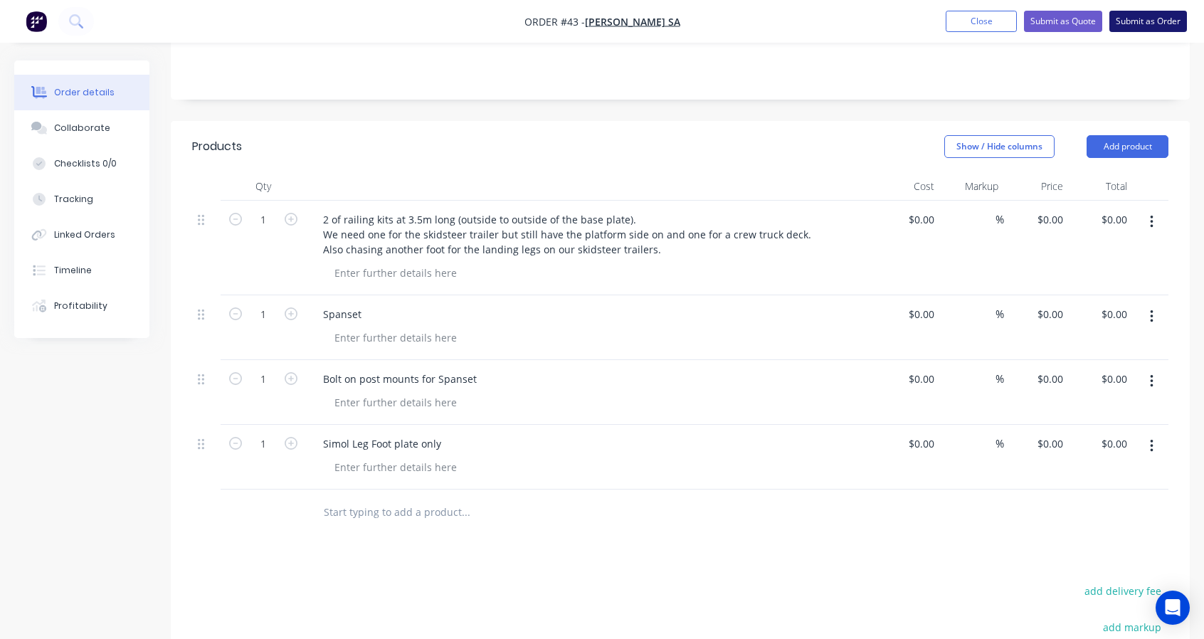
click at [1138, 28] on button "Submit as Order" at bounding box center [1148, 21] width 78 height 21
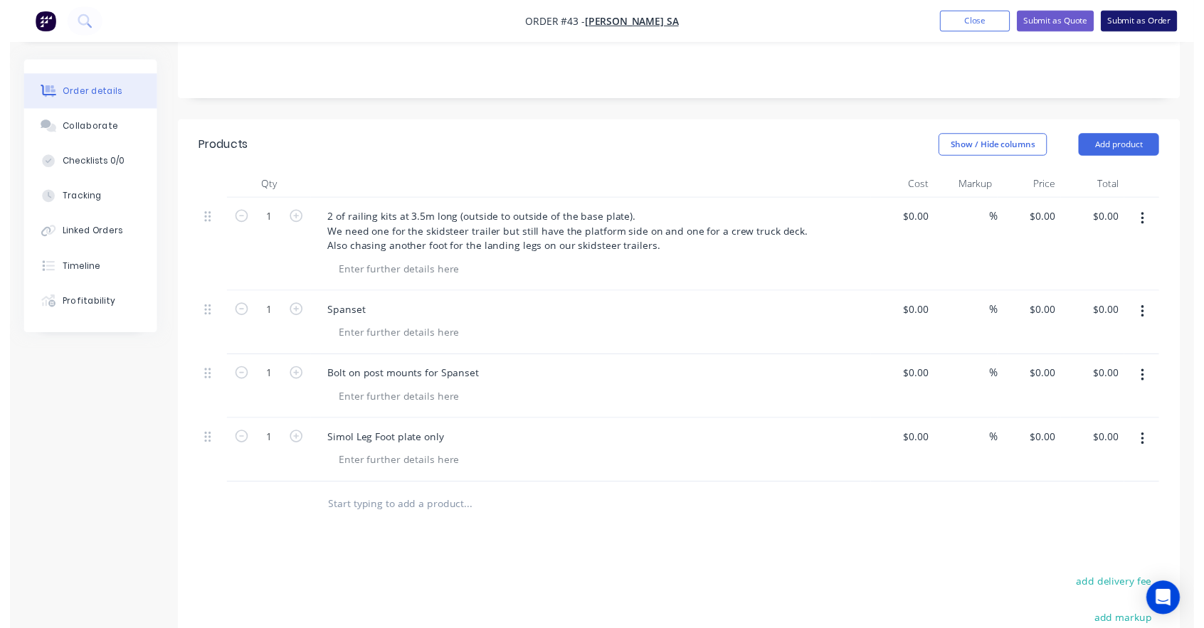
scroll to position [0, 0]
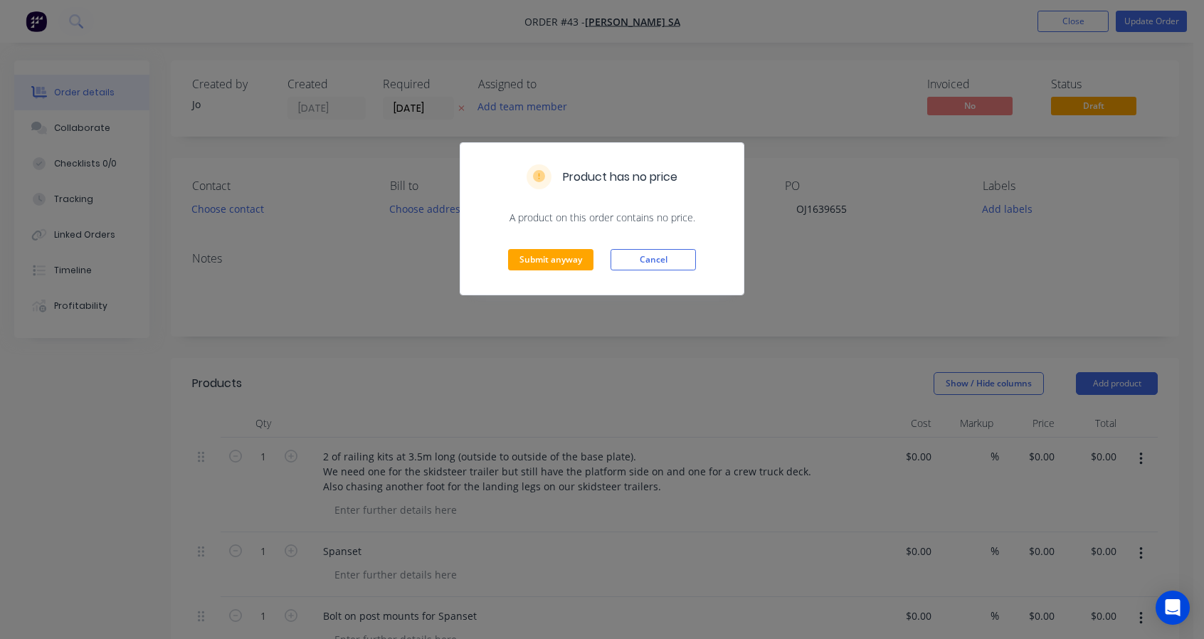
click at [546, 272] on div "Submit anyway Cancel" at bounding box center [601, 260] width 283 height 70
click at [551, 263] on button "Submit anyway" at bounding box center [550, 259] width 85 height 21
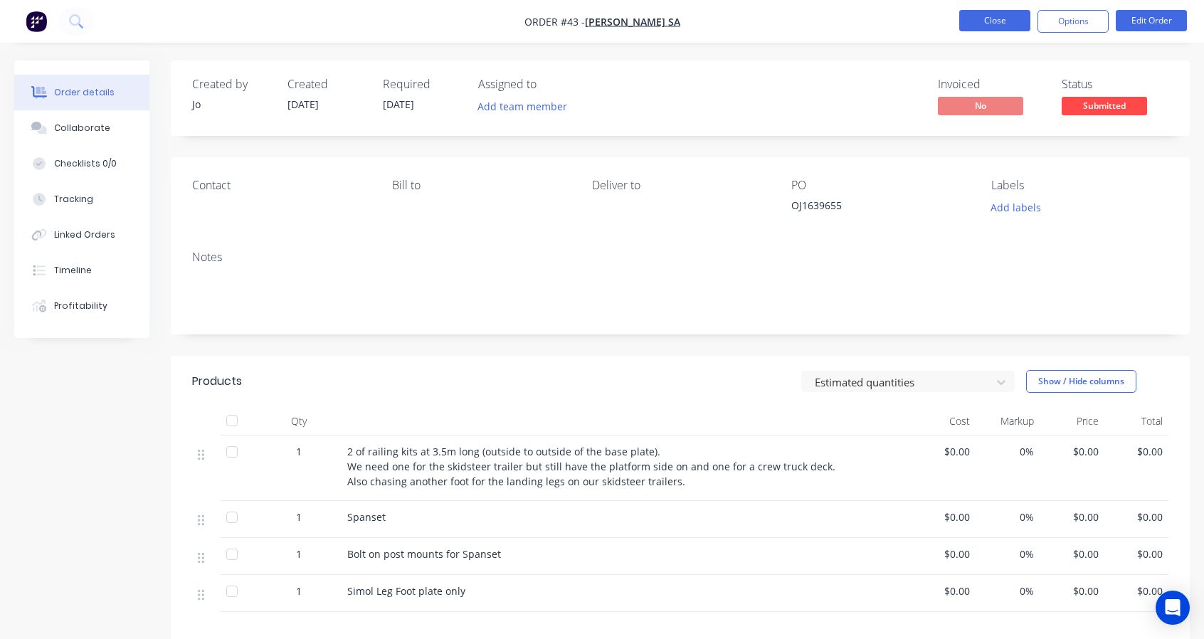
drag, startPoint x: 1026, startPoint y: 21, endPoint x: 1019, endPoint y: 23, distance: 7.4
click at [1019, 23] on button "Close" at bounding box center [994, 20] width 71 height 21
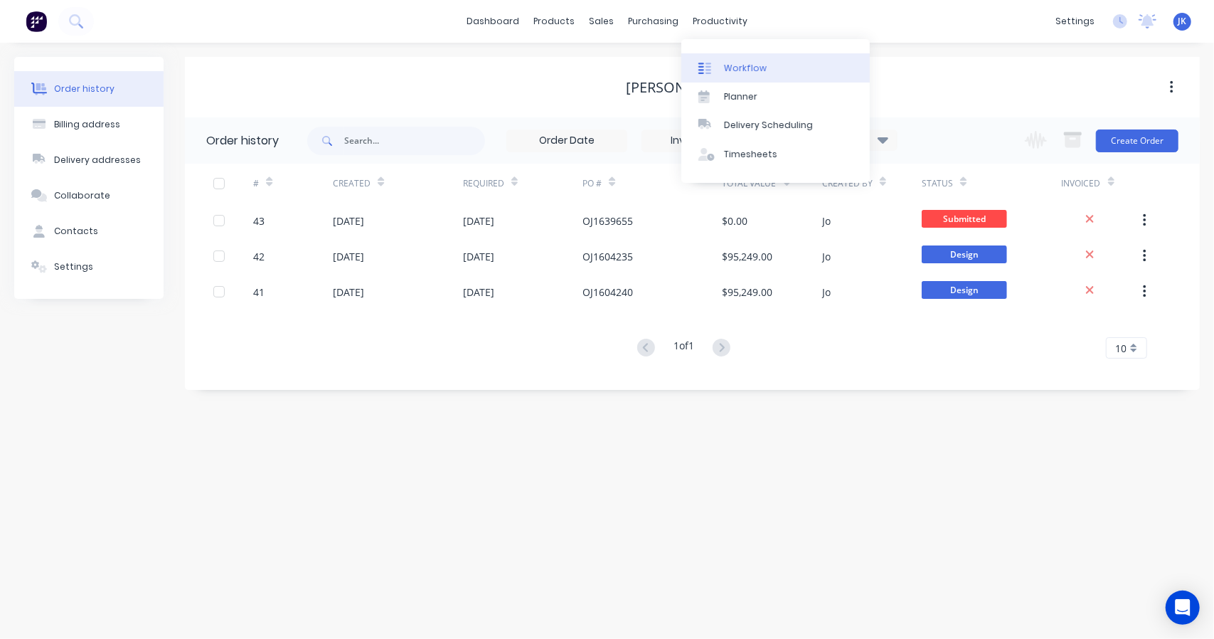
click at [708, 55] on link "Workflow" at bounding box center [776, 67] width 189 height 28
